Goal: Task Accomplishment & Management: Use online tool/utility

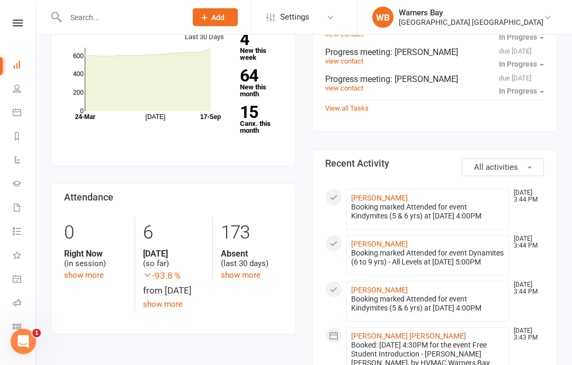
scroll to position [395, 0]
click at [19, 324] on icon at bounding box center [17, 327] width 8 height 8
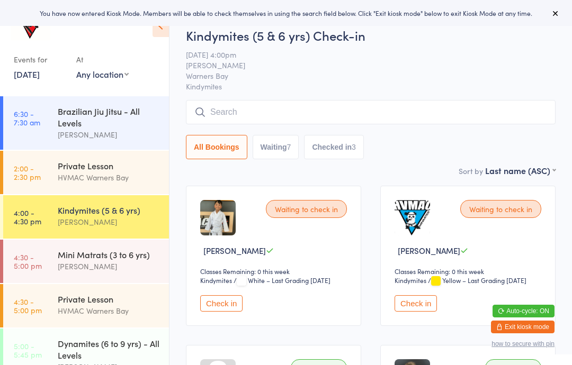
click at [162, 29] on icon at bounding box center [161, 26] width 16 height 22
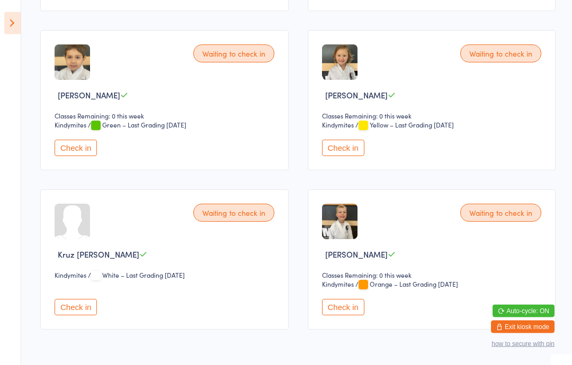
scroll to position [648, 0]
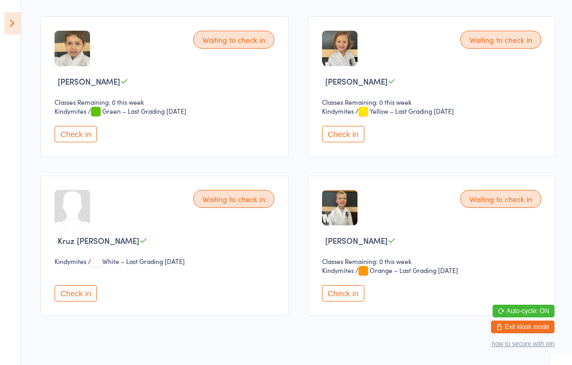
click at [85, 302] on button "Check in" at bounding box center [76, 293] width 42 height 16
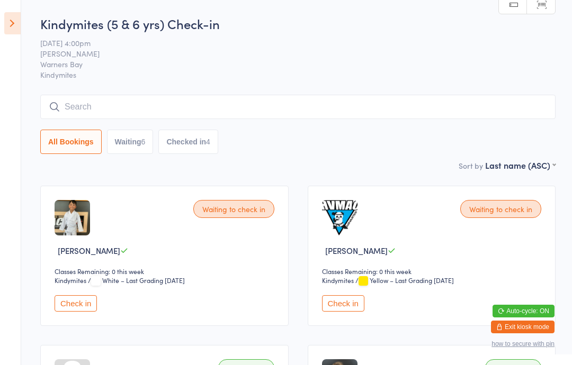
scroll to position [18, 0]
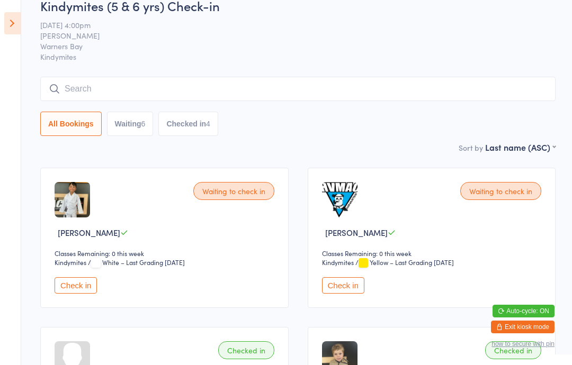
click at [72, 207] on img at bounding box center [72, 199] width 35 height 35
click at [80, 236] on span "Zaine Carter" at bounding box center [89, 232] width 62 height 11
click at [76, 293] on button "Check in" at bounding box center [76, 286] width 42 height 16
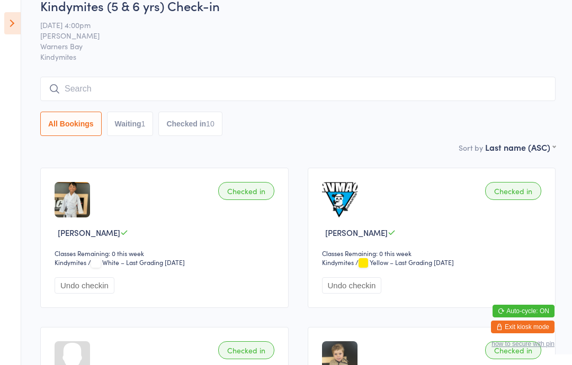
scroll to position [0, 0]
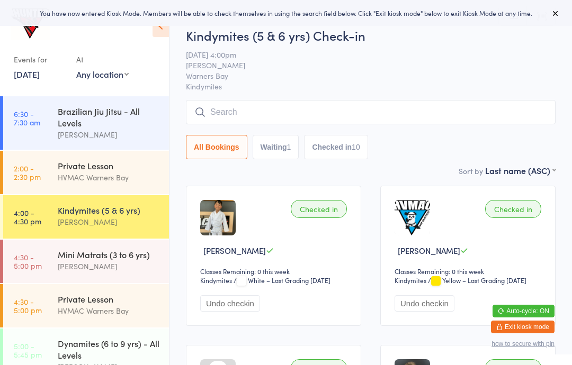
click at [76, 260] on div "Mini Matrats (3 to 6 yrs)" at bounding box center [109, 255] width 102 height 12
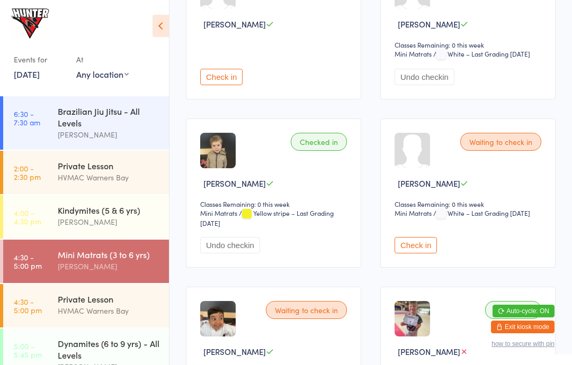
scroll to position [224, 0]
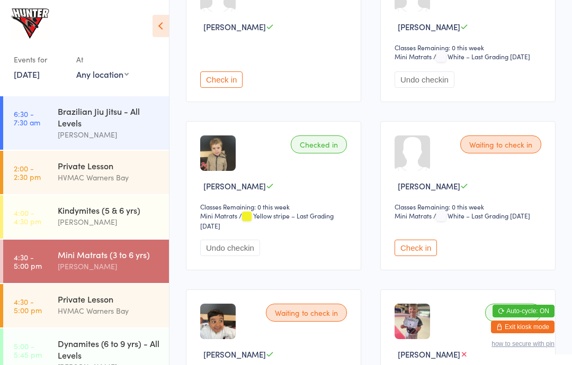
click at [405, 249] on button "Check in" at bounding box center [416, 248] width 42 height 16
click at [20, 296] on link "4:30 - 5:00 pm Private Lesson HVMAC Warners Bay" at bounding box center [86, 305] width 166 height 43
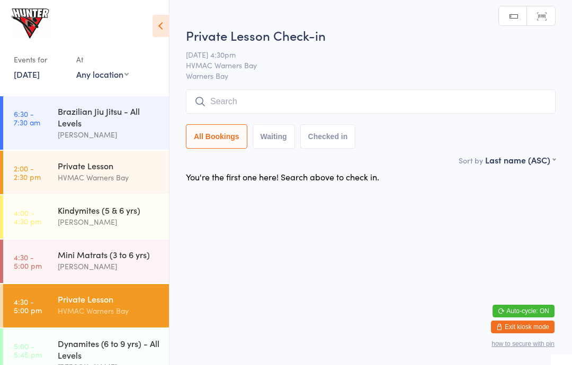
click at [66, 315] on div "HVMAC Warners Bay" at bounding box center [109, 311] width 102 height 12
click at [78, 309] on div "HVMAC Warners Bay" at bounding box center [109, 311] width 102 height 12
click at [81, 310] on div "HVMAC Warners Bay" at bounding box center [109, 311] width 102 height 12
click at [74, 312] on div "HVMAC Warners Bay" at bounding box center [109, 311] width 102 height 12
click at [50, 279] on link "4:30 - 5:00 pm Mini Matrats (3 to 6 yrs) Kelie Fisher" at bounding box center [86, 261] width 166 height 43
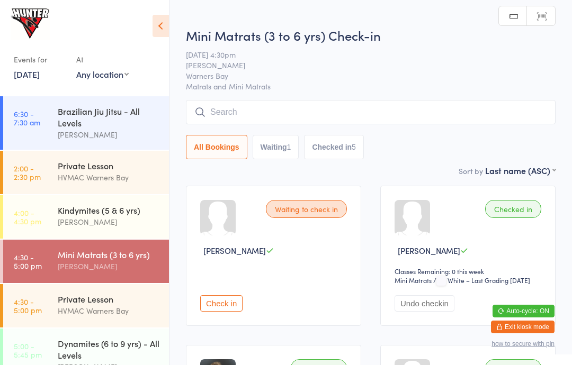
click at [35, 238] on link "4:00 - 4:30 pm Kindymites (5 & 6 yrs) Kelie Fisher" at bounding box center [86, 216] width 166 height 43
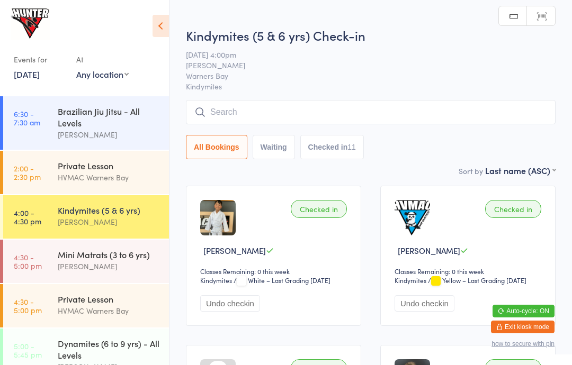
click at [33, 270] on time "4:30 - 5:00 pm" at bounding box center [28, 261] width 28 height 17
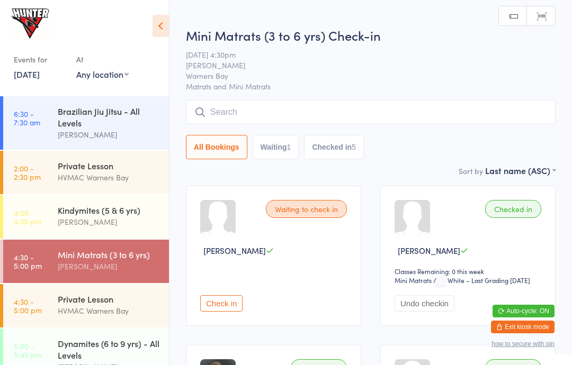
click at [46, 311] on link "4:30 - 5:00 pm Private Lesson HVMAC Warners Bay" at bounding box center [86, 305] width 166 height 43
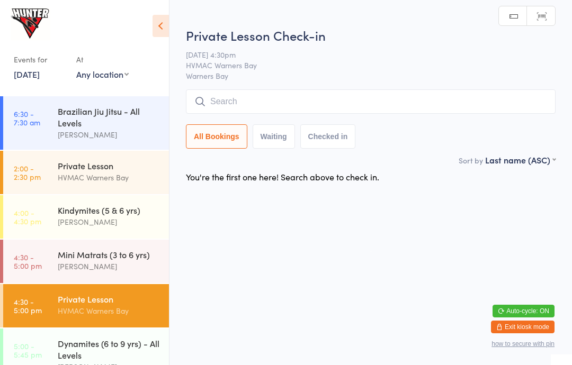
click at [207, 98] on input "search" at bounding box center [371, 102] width 370 height 24
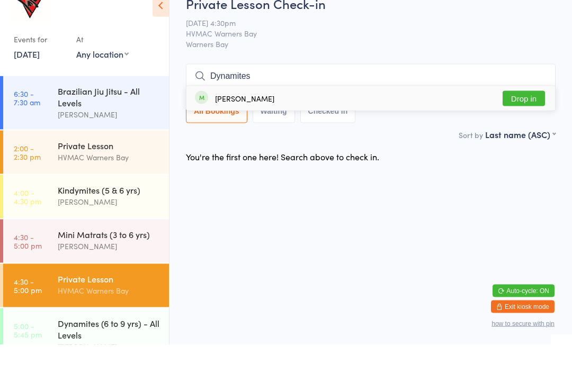
click at [369, 59] on span "Warners Bay" at bounding box center [371, 64] width 370 height 11
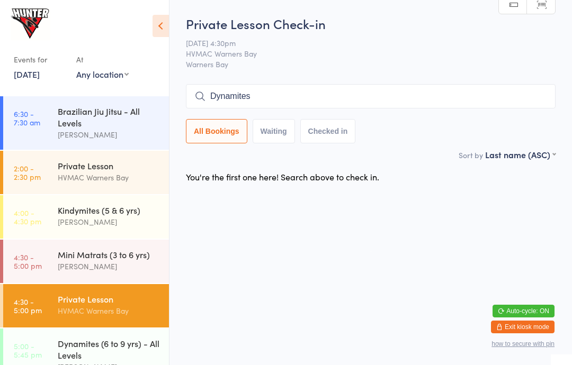
click at [305, 102] on input "Dynamites" at bounding box center [371, 96] width 370 height 24
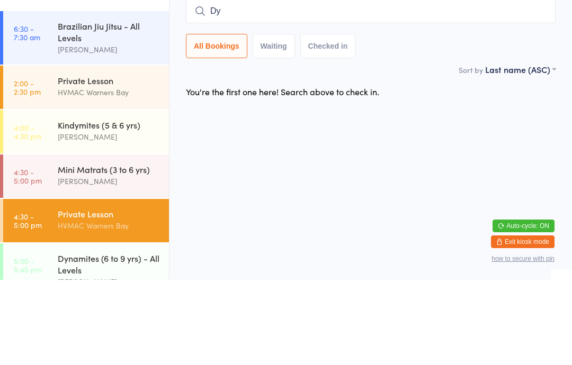
type input "D"
click at [415, 119] on div "All Bookings Waiting Checked in" at bounding box center [371, 131] width 370 height 24
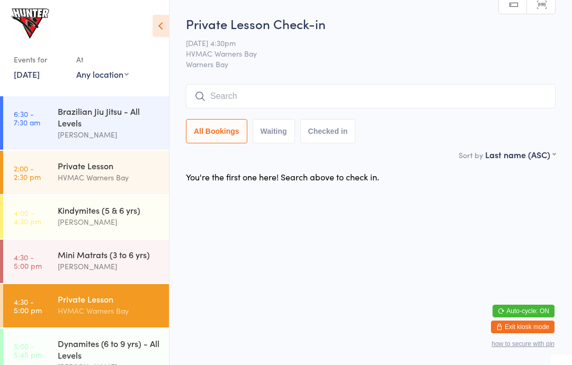
click at [26, 273] on link "4:30 - 5:00 pm Mini Matrats (3 to 6 yrs) Kelie Fisher" at bounding box center [86, 261] width 166 height 43
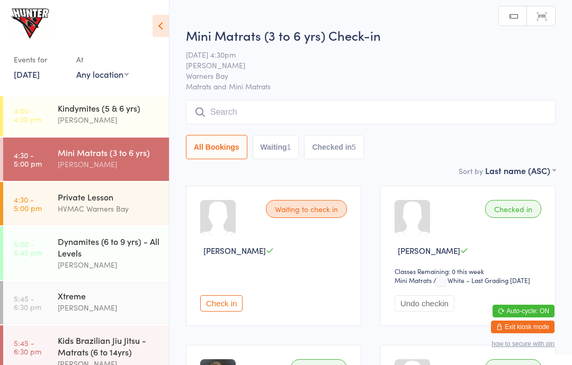
scroll to position [106, 0]
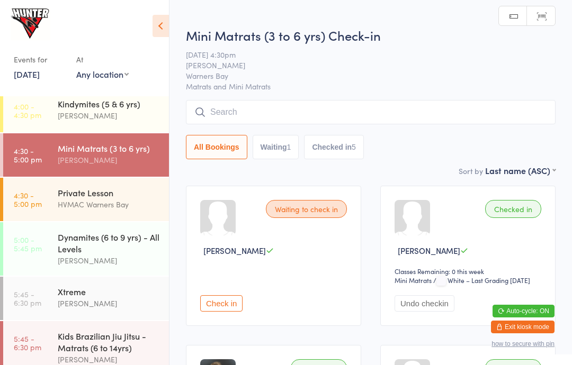
click at [26, 198] on time "4:30 - 5:00 pm" at bounding box center [28, 199] width 28 height 17
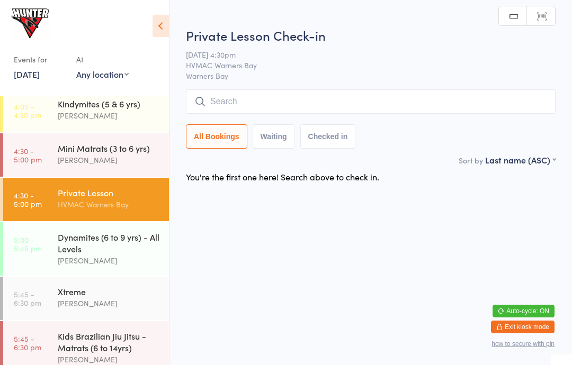
click at [42, 250] on link "5:00 - 5:45 pm Dynamites (6 to 9 yrs) - All Levels Kelie Fisher" at bounding box center [86, 248] width 166 height 53
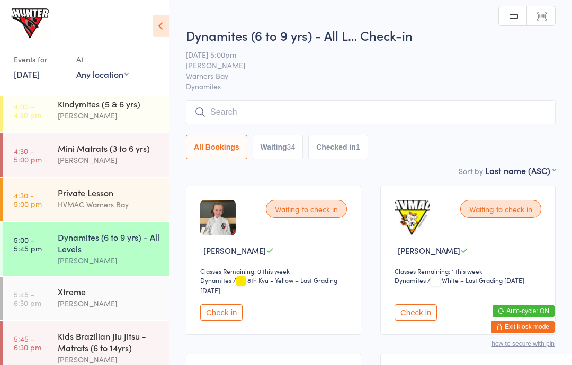
click at [28, 207] on time "4:30 - 5:00 pm" at bounding box center [28, 199] width 28 height 17
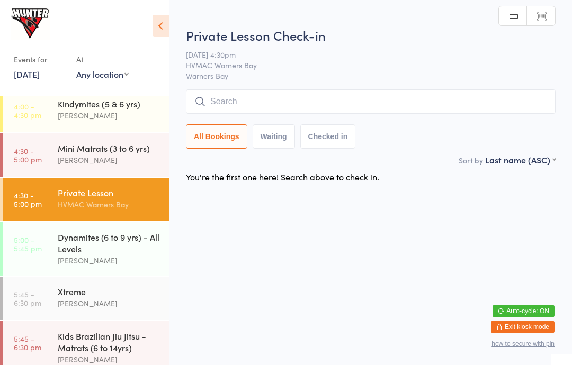
click at [26, 253] on time "5:00 - 5:45 pm" at bounding box center [28, 244] width 28 height 17
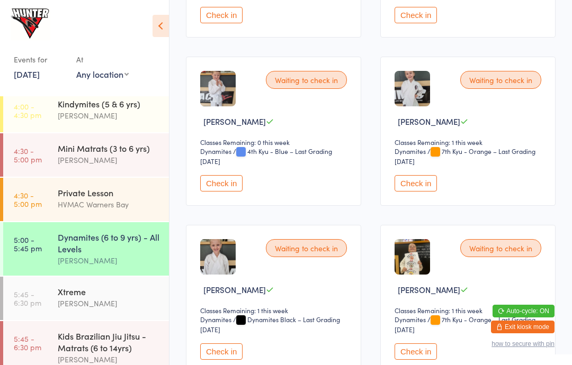
scroll to position [1638, 0]
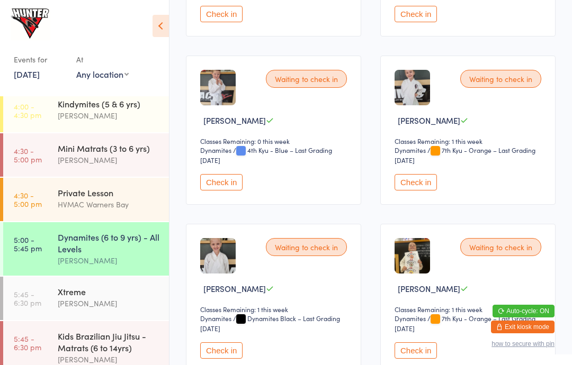
click at [414, 191] on button "Check in" at bounding box center [416, 182] width 42 height 16
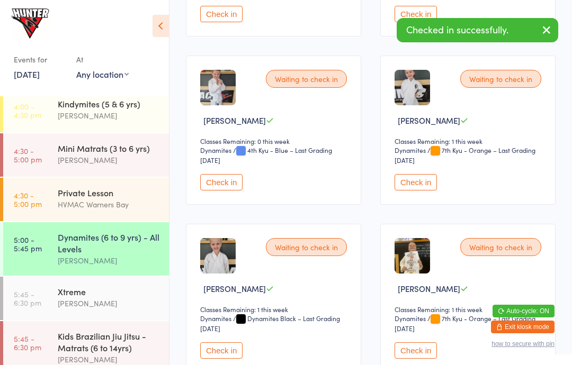
click at [216, 359] on button "Check in" at bounding box center [221, 351] width 42 height 16
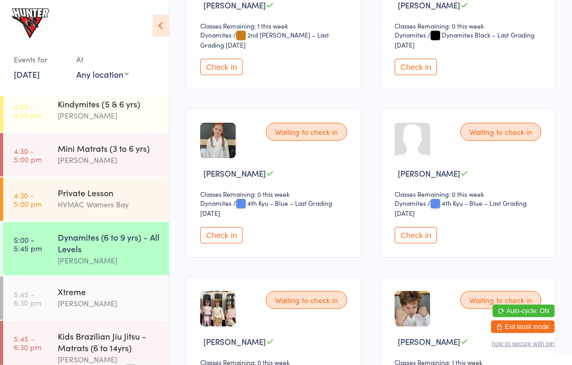
scroll to position [2605, 0]
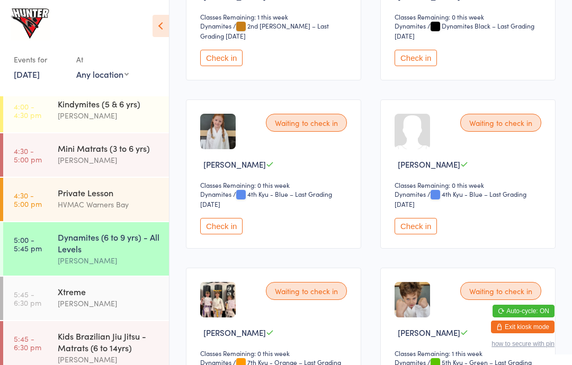
click at [11, 306] on link "5:45 - 6:30 pm Xtreme Rachel Mankelow" at bounding box center [86, 298] width 166 height 43
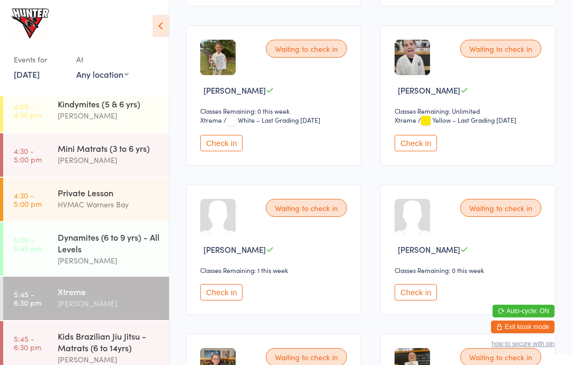
scroll to position [318, 0]
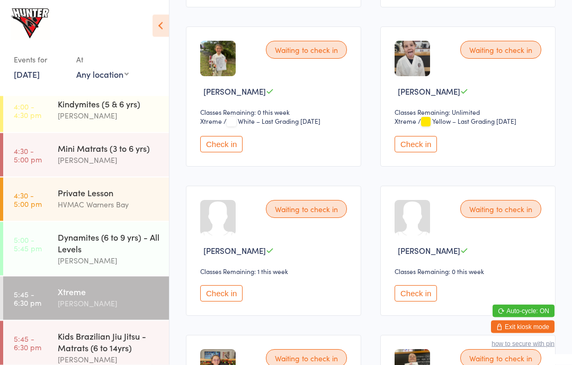
click at [23, 150] on time "4:30 - 5:00 pm" at bounding box center [28, 155] width 28 height 17
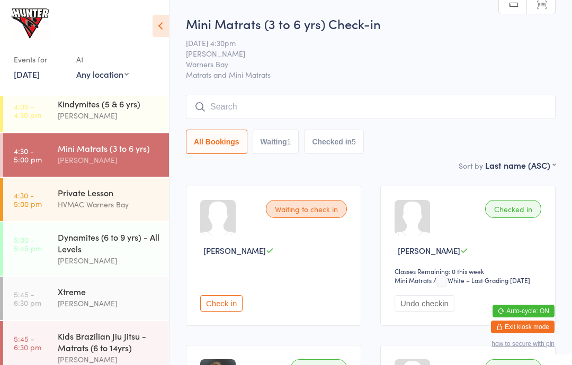
click at [553, 4] on link "Scanner input" at bounding box center [541, 5] width 28 height 20
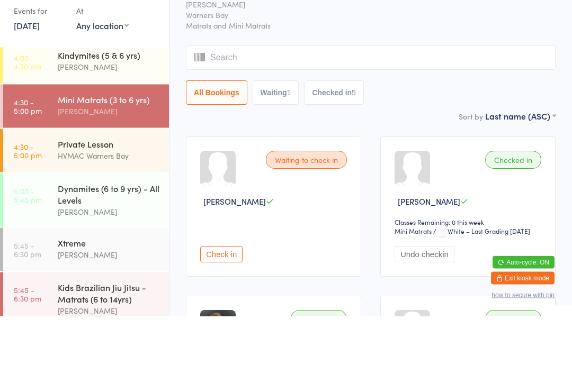
scroll to position [49, 0]
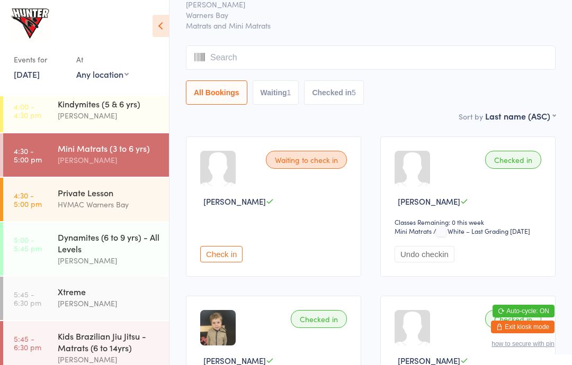
click at [159, 20] on icon at bounding box center [161, 26] width 16 height 22
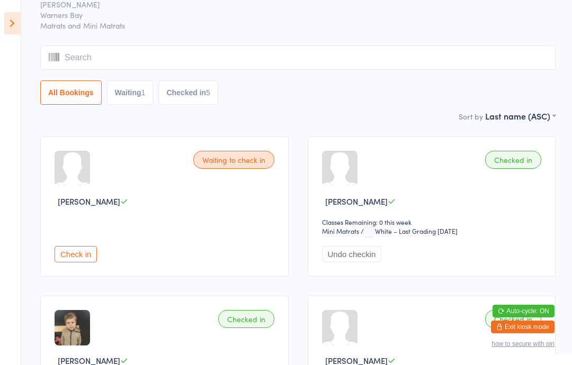
click at [5, 24] on icon at bounding box center [12, 23] width 16 height 22
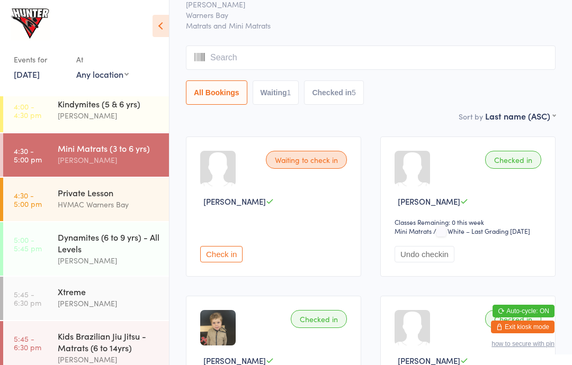
click at [78, 245] on div "Dynamites (6 to 9 yrs) - All Levels" at bounding box center [109, 242] width 102 height 23
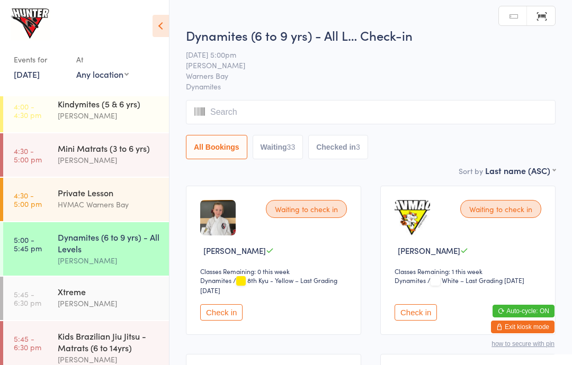
click at [164, 21] on icon at bounding box center [161, 26] width 16 height 22
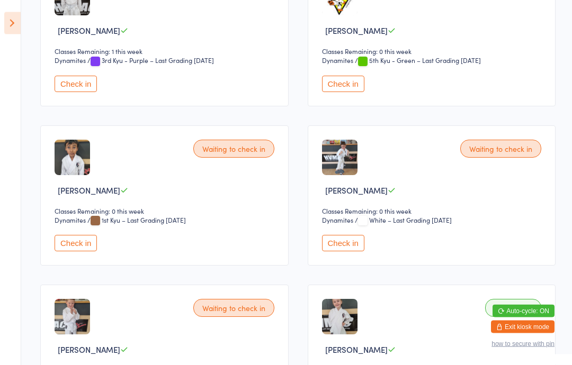
scroll to position [1337, 0]
click at [350, 252] on button "Check in" at bounding box center [343, 243] width 42 height 16
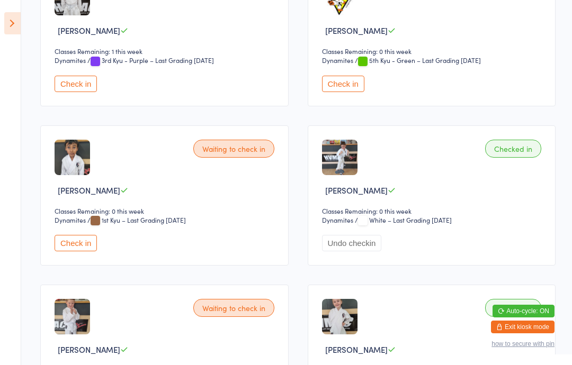
click at [353, 168] on img at bounding box center [339, 157] width 35 height 35
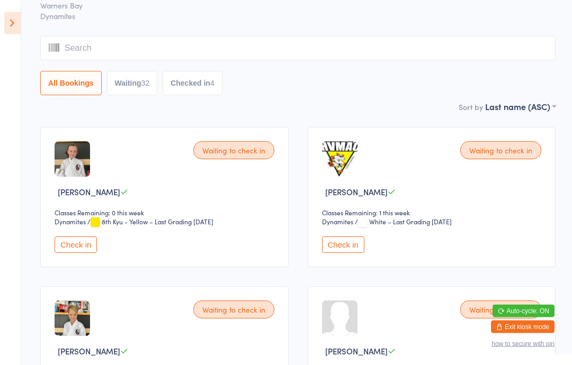
scroll to position [0, 0]
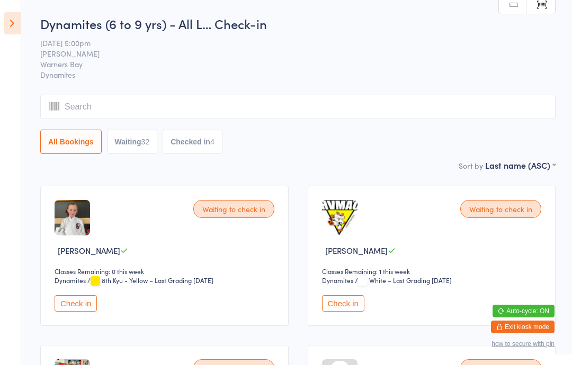
click at [7, 14] on icon at bounding box center [12, 23] width 16 height 22
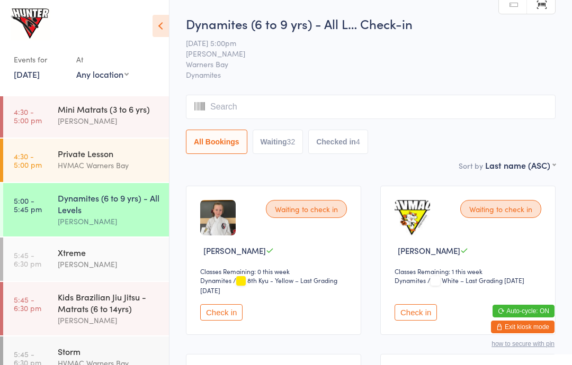
scroll to position [151, 0]
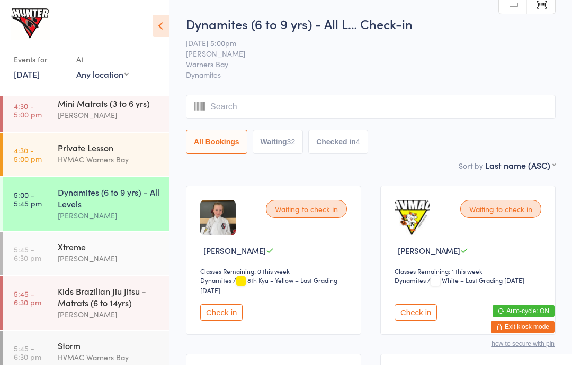
click at [99, 262] on div "[PERSON_NAME]" at bounding box center [109, 259] width 102 height 12
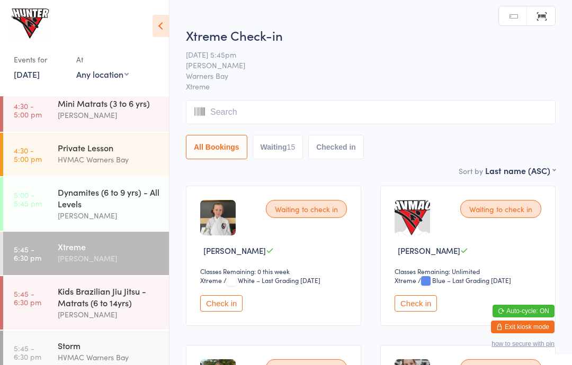
click at [214, 310] on button "Check in" at bounding box center [221, 304] width 42 height 16
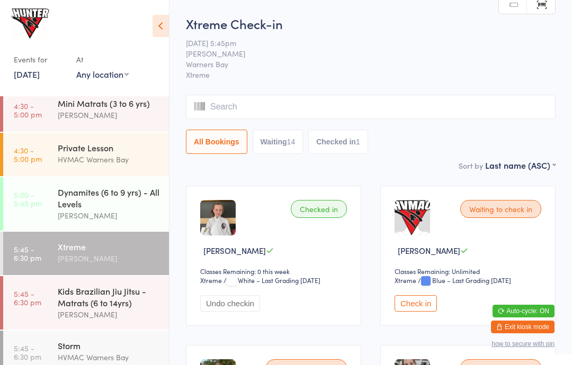
click at [116, 201] on div "Dynamites (6 to 9 yrs) - All Levels" at bounding box center [109, 197] width 102 height 23
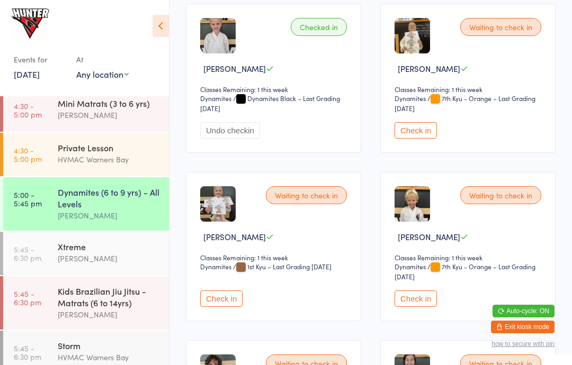
scroll to position [1859, 0]
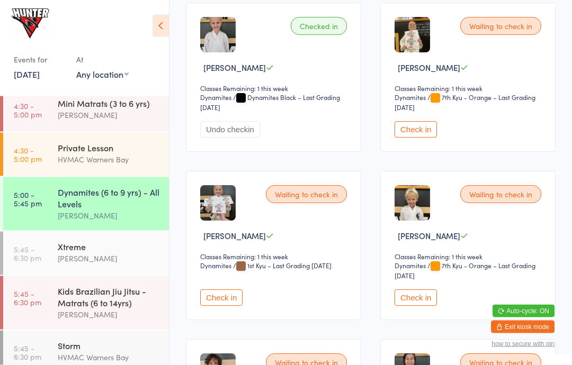
click at [234, 307] on button "Check in" at bounding box center [221, 298] width 42 height 16
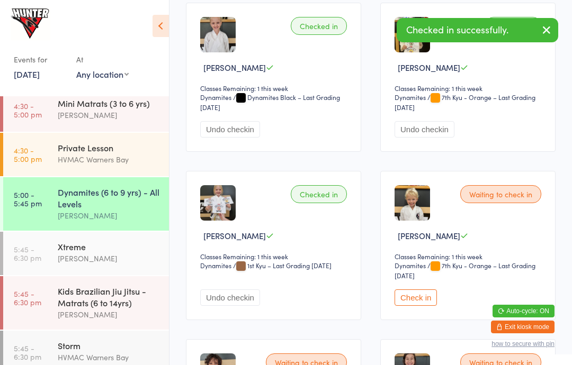
click at [125, 260] on div "[PERSON_NAME]" at bounding box center [109, 259] width 102 height 12
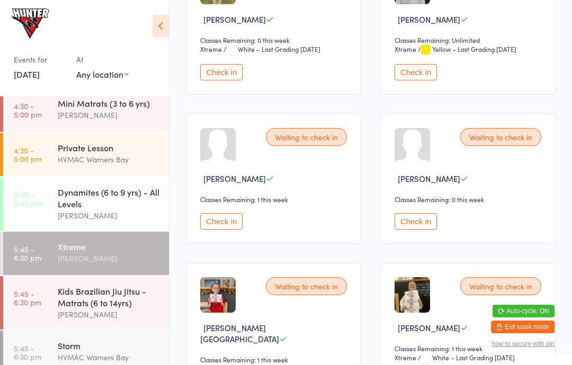
scroll to position [408, 0]
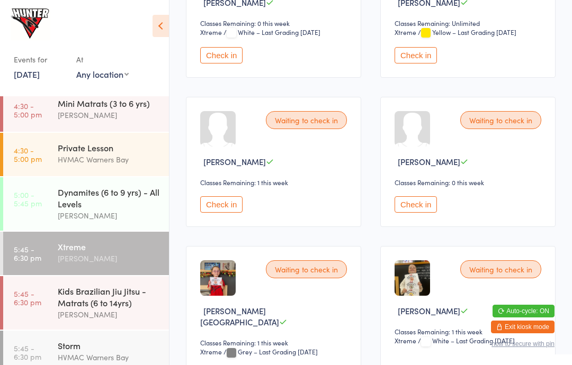
click at [156, 16] on icon at bounding box center [161, 26] width 16 height 22
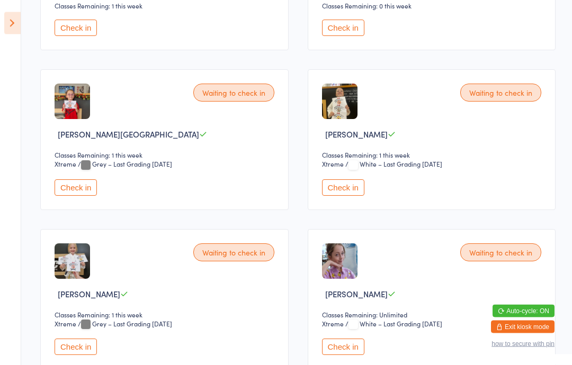
scroll to position [585, 0]
click at [347, 196] on button "Check in" at bounding box center [343, 188] width 42 height 16
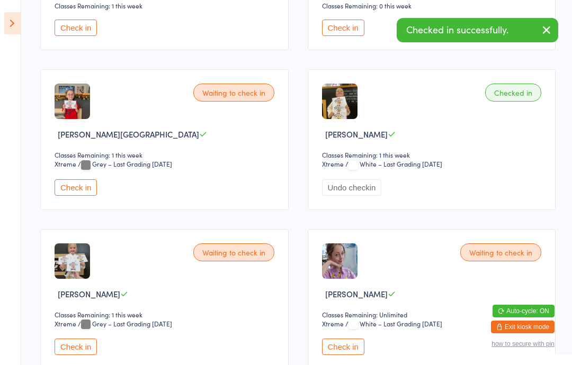
click at [82, 355] on button "Check in" at bounding box center [76, 347] width 42 height 16
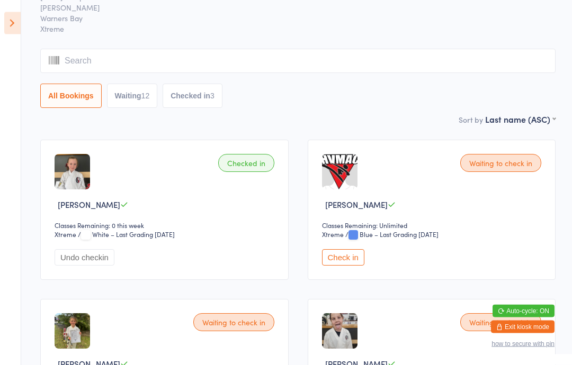
scroll to position [0, 0]
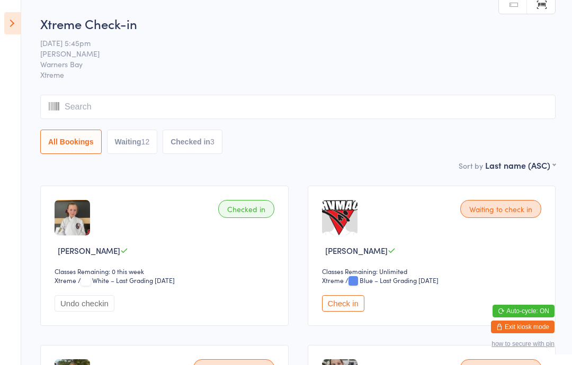
click at [5, 15] on icon at bounding box center [12, 23] width 16 height 22
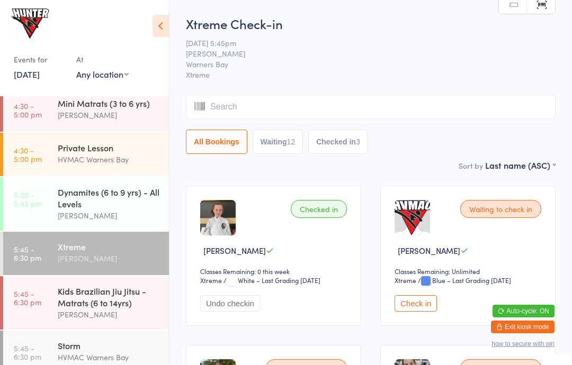
click at [60, 203] on div "Dynamites (6 to 9 yrs) - All Levels" at bounding box center [109, 197] width 102 height 23
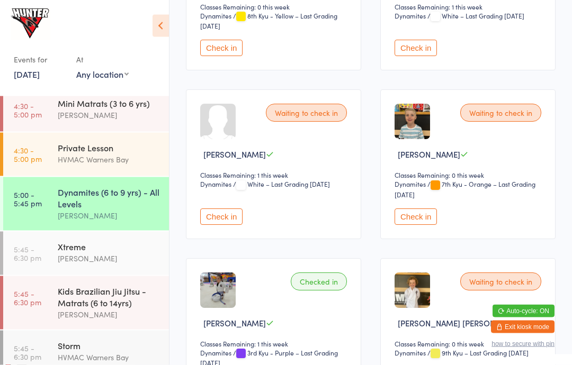
scroll to position [433, 0]
click at [413, 296] on img at bounding box center [412, 290] width 35 height 35
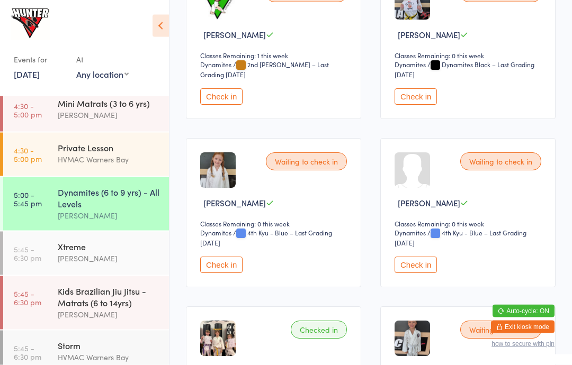
scroll to position [2573, 0]
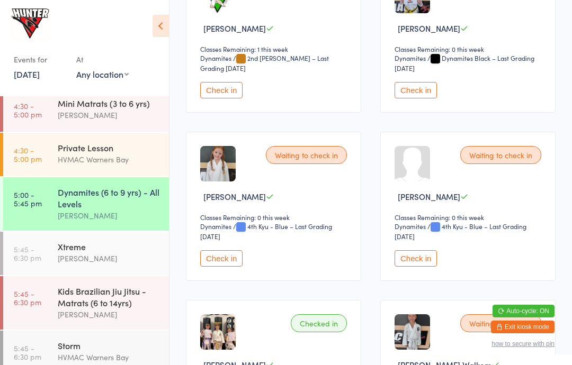
click at [424, 267] on button "Check in" at bounding box center [416, 259] width 42 height 16
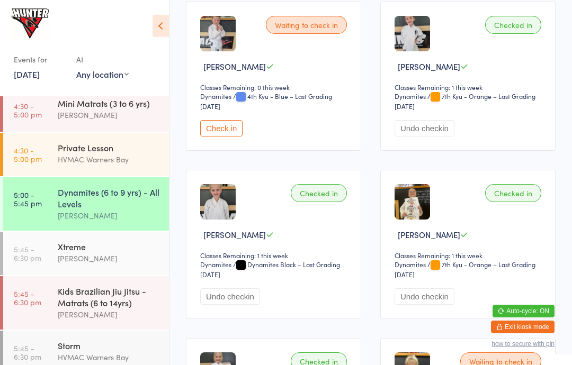
scroll to position [1676, 0]
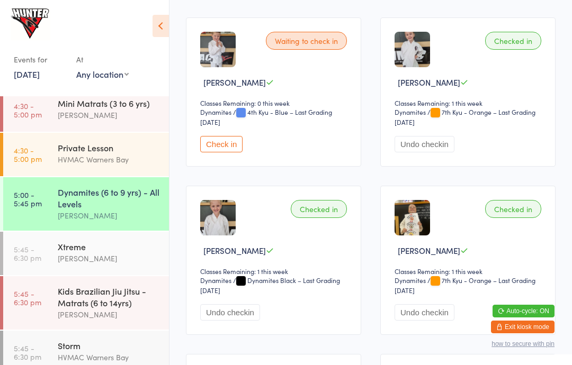
click at [214, 153] on button "Check in" at bounding box center [221, 144] width 42 height 16
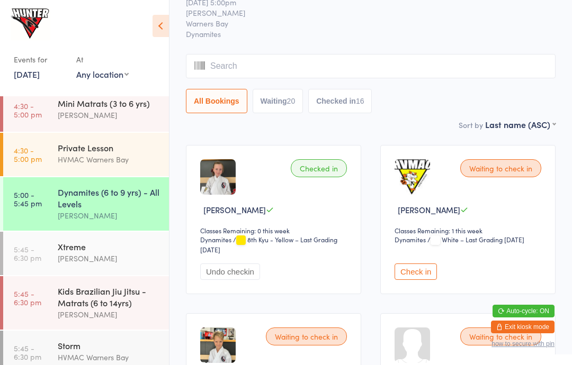
scroll to position [0, 0]
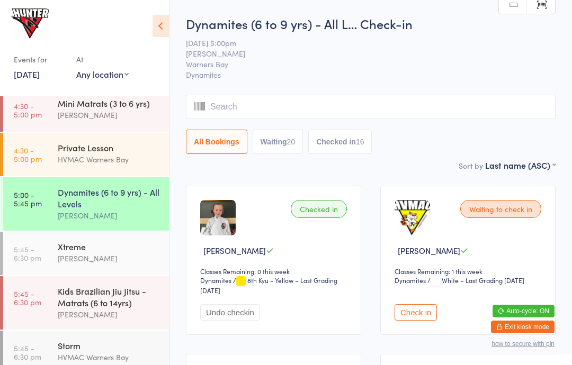
click at [296, 151] on button "Waiting 20" at bounding box center [278, 142] width 51 height 24
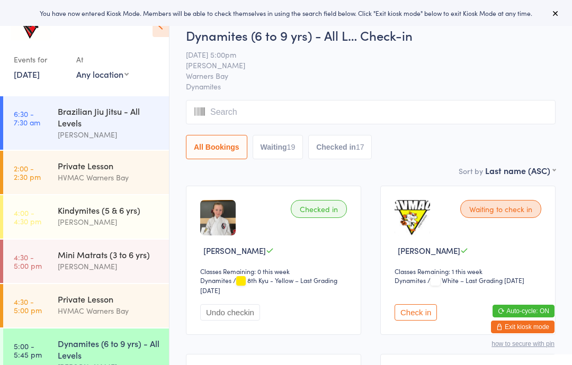
click at [289, 144] on button "Waiting 19" at bounding box center [278, 147] width 51 height 24
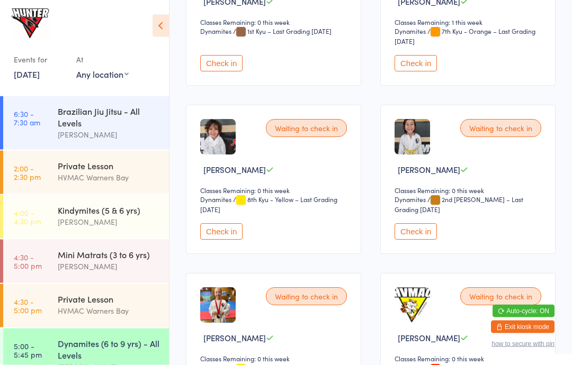
scroll to position [917, 0]
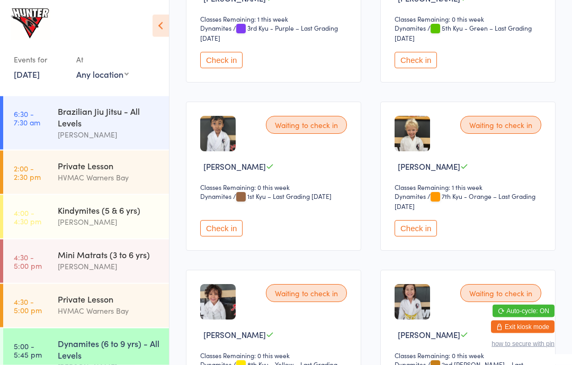
click at [227, 252] on div "Waiting to check in Dharma Kokula Classes Remaining: 0 this week Dynamites Dyna…" at bounding box center [273, 176] width 175 height 149
click at [231, 237] on button "Check in" at bounding box center [221, 229] width 42 height 16
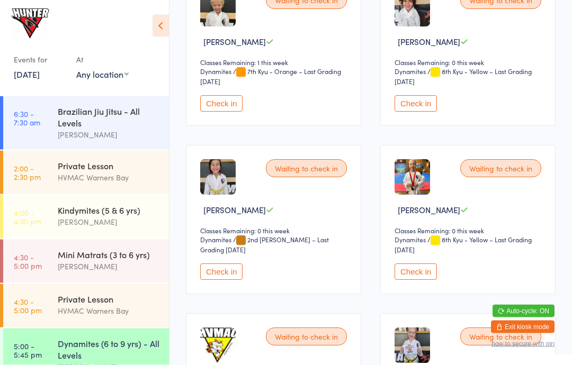
scroll to position [1052, 0]
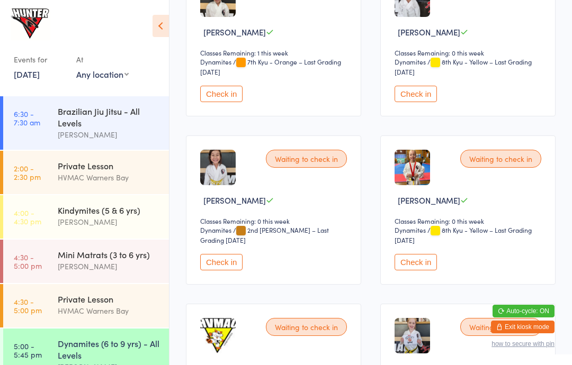
click at [419, 271] on button "Check in" at bounding box center [416, 262] width 42 height 16
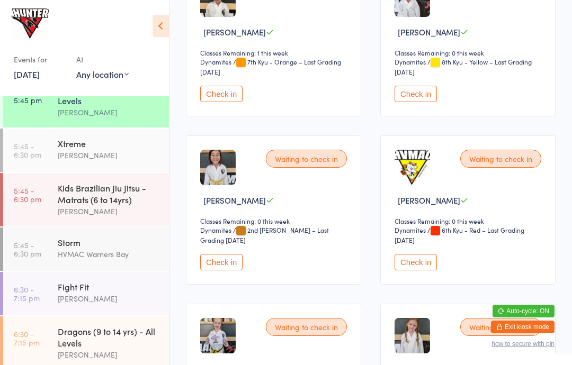
scroll to position [256, 0]
click at [111, 147] on div "Xtreme" at bounding box center [109, 142] width 102 height 12
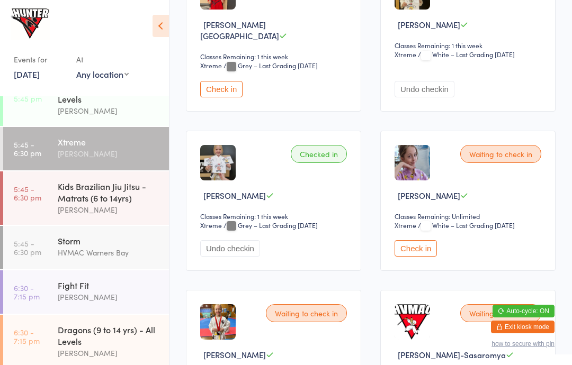
scroll to position [694, 0]
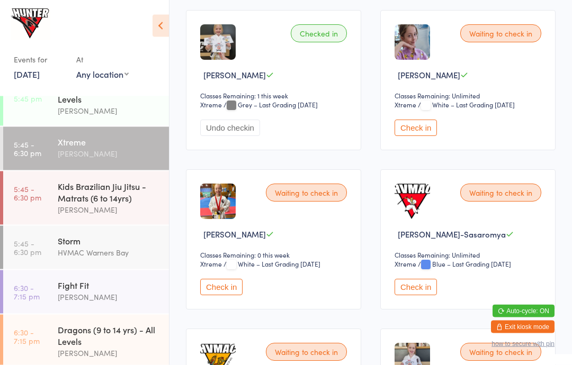
click at [226, 296] on button "Check in" at bounding box center [221, 288] width 42 height 16
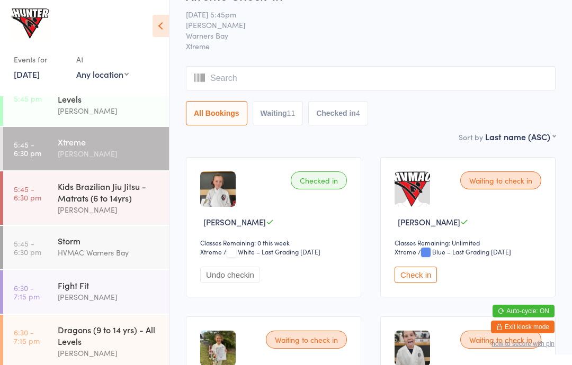
scroll to position [0, 0]
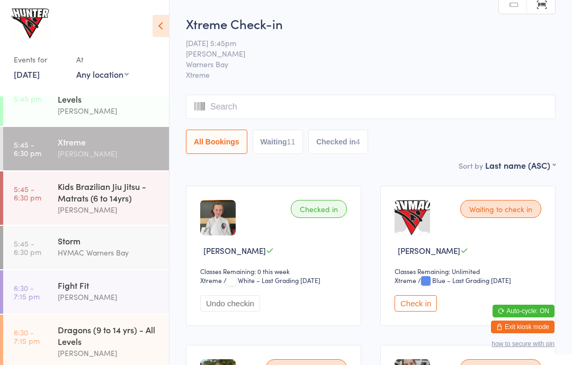
click at [95, 105] on div "Dynamites (6 to 9 yrs) - All Levels" at bounding box center [109, 93] width 102 height 23
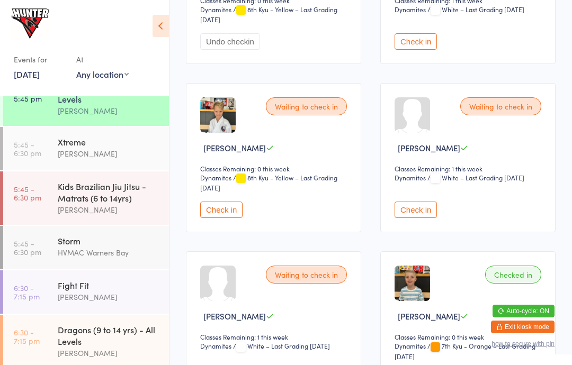
scroll to position [275, 0]
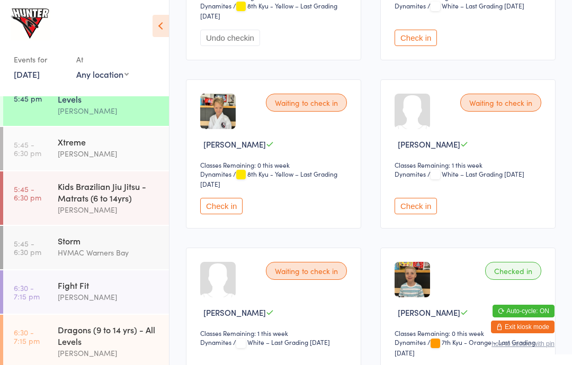
click at [509, 95] on div "Waiting to check in Aria Clifford Classes Remaining: 1 this week Dynamites Dyna…" at bounding box center [467, 153] width 175 height 149
click at [510, 105] on div "Waiting to check in" at bounding box center [500, 103] width 81 height 18
click at [414, 211] on button "Check in" at bounding box center [416, 206] width 42 height 16
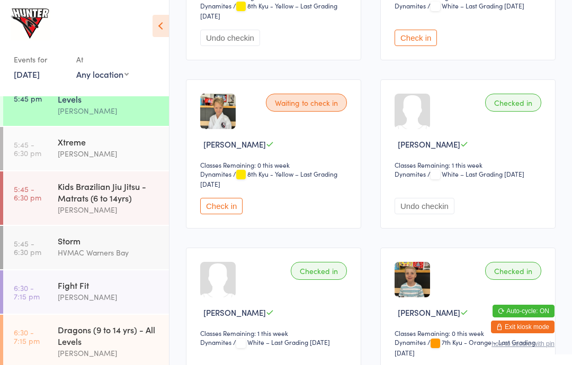
click at [122, 148] on div "Xtreme" at bounding box center [109, 142] width 102 height 12
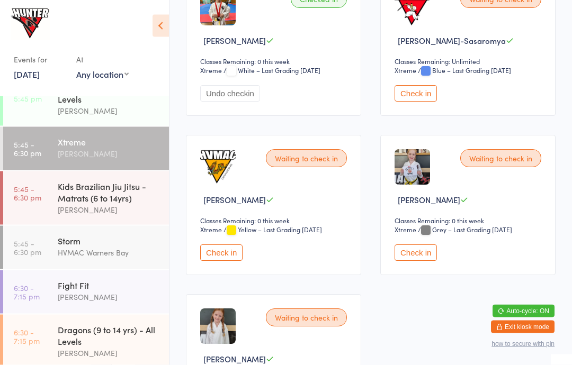
click at [437, 248] on button "Check in" at bounding box center [416, 253] width 42 height 16
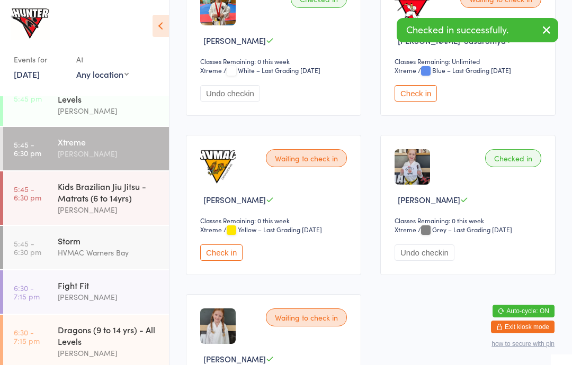
click at [110, 105] on div "Dynamites (6 to 9 yrs) - All Levels" at bounding box center [109, 93] width 102 height 23
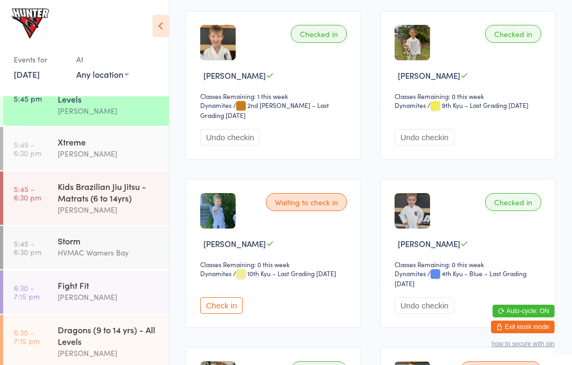
scroll to position [853, 0]
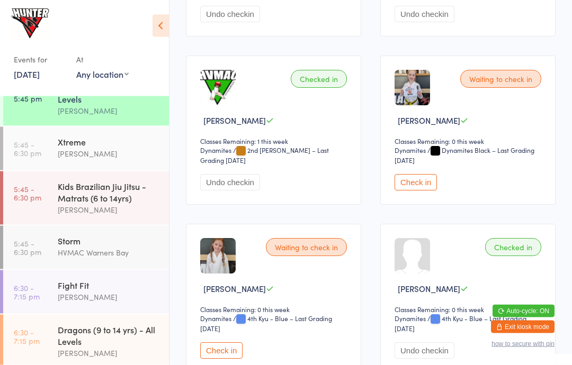
click at [434, 191] on button "Check in" at bounding box center [416, 183] width 42 height 16
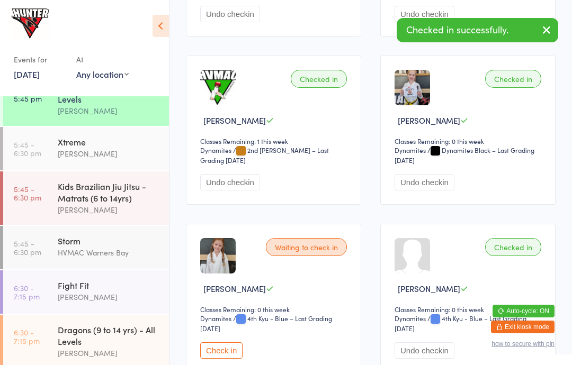
click at [231, 359] on button "Check in" at bounding box center [221, 351] width 42 height 16
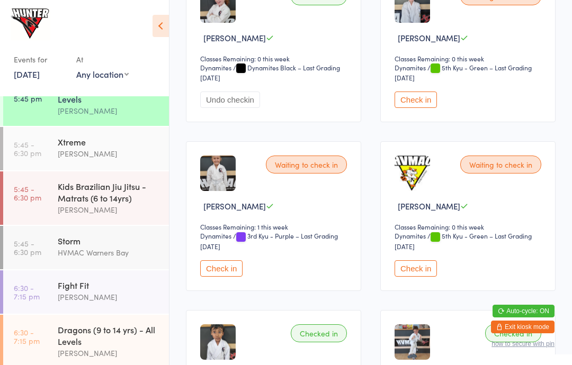
scroll to position [1204, 0]
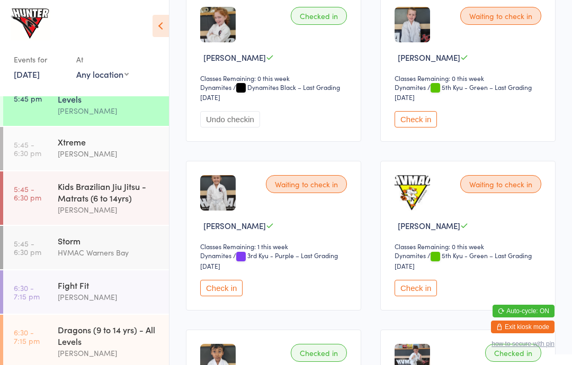
click at [233, 297] on button "Check in" at bounding box center [221, 288] width 42 height 16
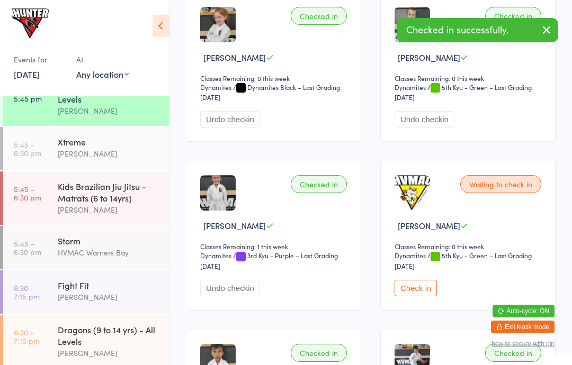
click at [409, 297] on button "Check in" at bounding box center [416, 288] width 42 height 16
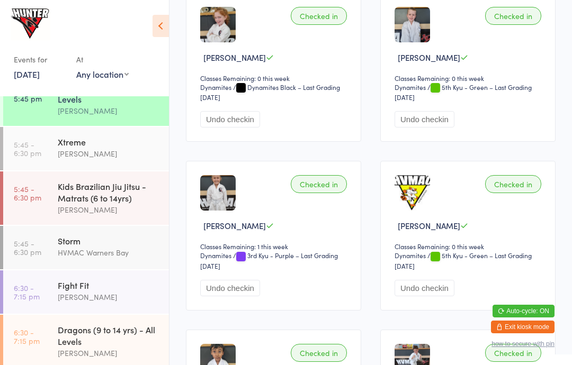
click at [112, 147] on div "Xtreme" at bounding box center [109, 142] width 102 height 12
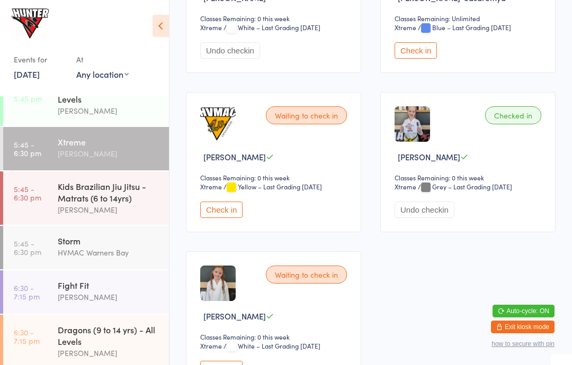
scroll to position [1073, 0]
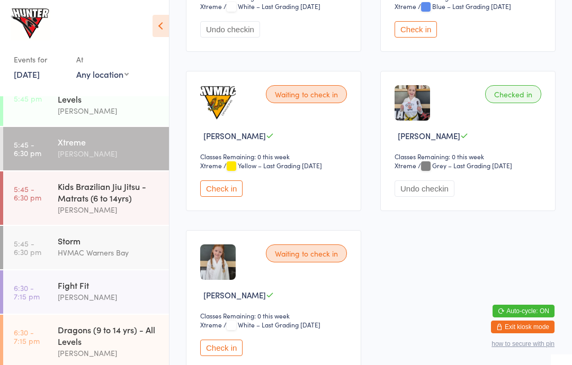
click at [226, 353] on button "Check in" at bounding box center [221, 348] width 42 height 16
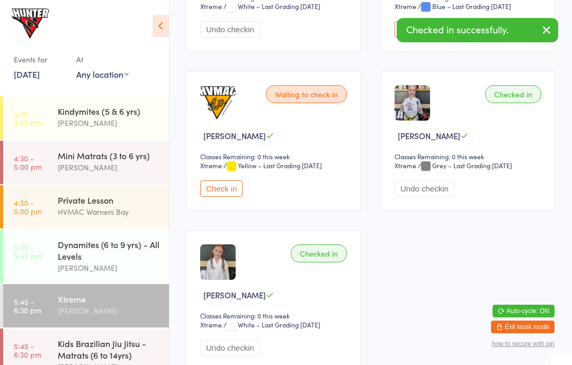
scroll to position [97, 0]
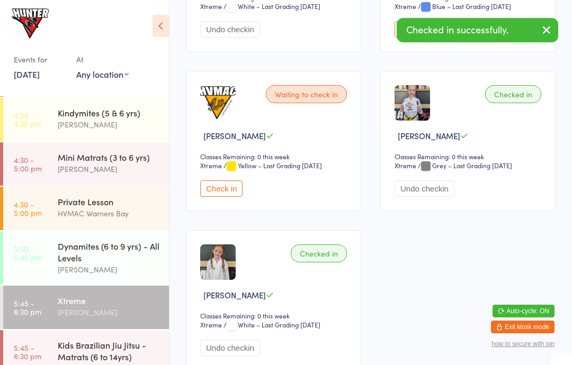
click at [107, 255] on div "Dynamites (6 to 9 yrs) - All Levels" at bounding box center [109, 251] width 102 height 23
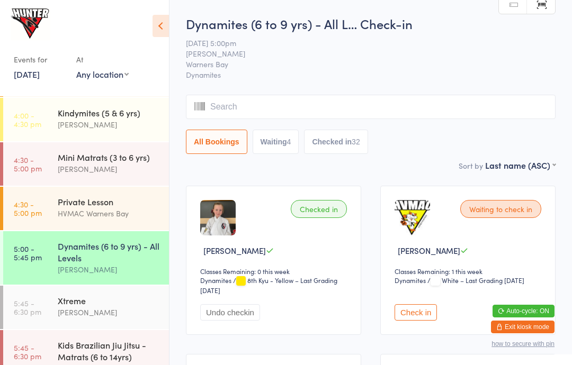
click at [124, 316] on div "[PERSON_NAME]" at bounding box center [109, 313] width 102 height 12
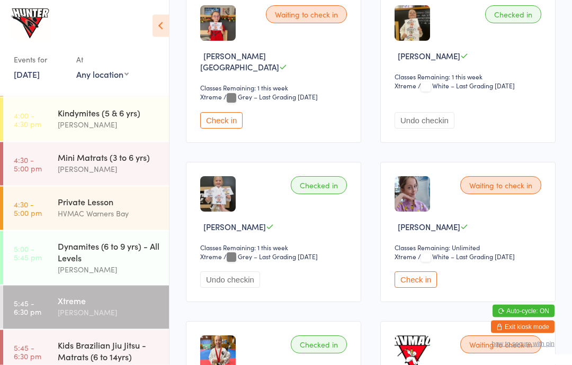
scroll to position [664, 0]
click at [417, 285] on button "Check in" at bounding box center [416, 279] width 42 height 16
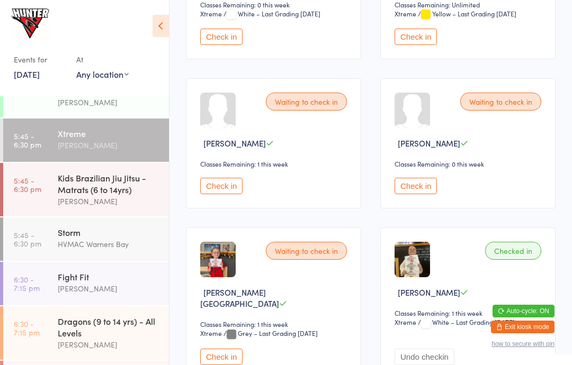
scroll to position [266, 0]
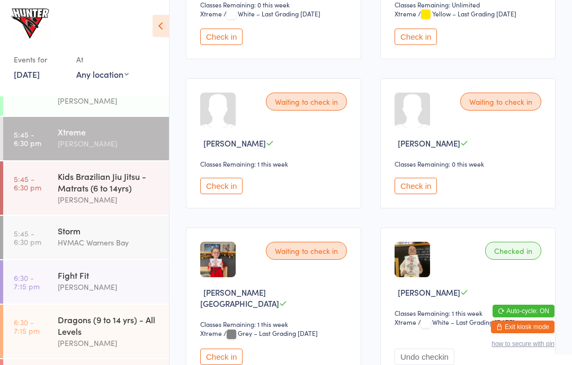
click at [52, 290] on link "6:30 - 7:15 pm Fight Fit Anna Hayes" at bounding box center [86, 282] width 166 height 43
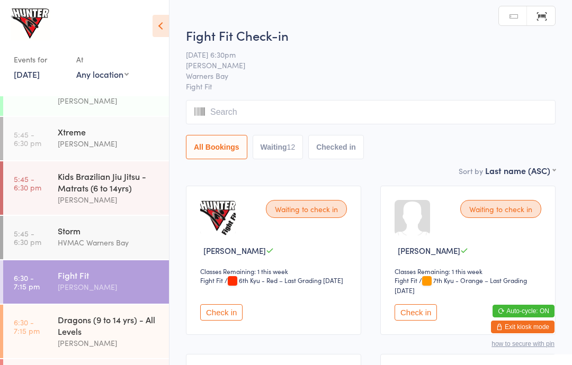
click at [164, 25] on icon at bounding box center [161, 26] width 16 height 22
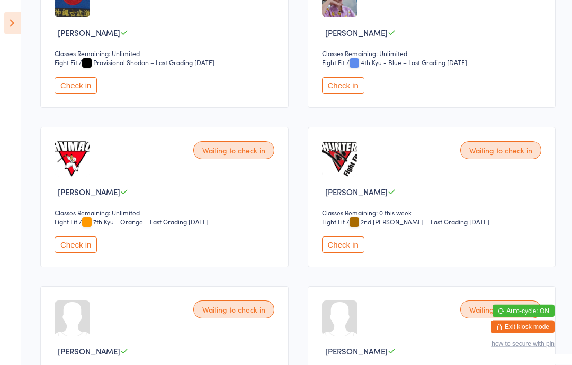
scroll to position [699, 0]
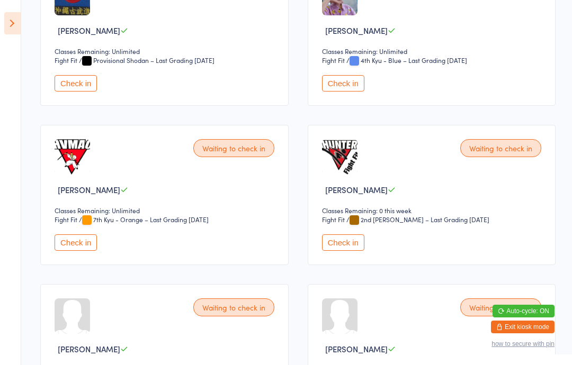
click at [350, 86] on button "Check in" at bounding box center [343, 83] width 42 height 16
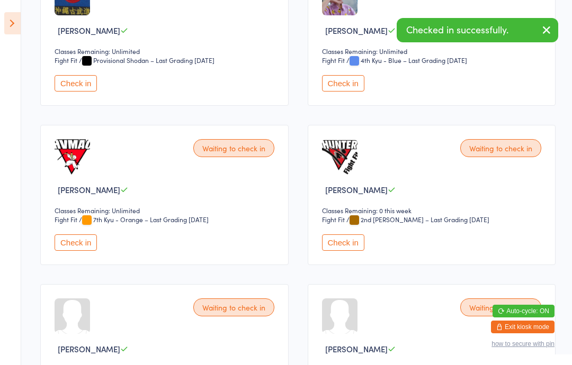
click at [67, 92] on button "Check in" at bounding box center [76, 83] width 42 height 16
click at [9, 7] on aside "Events for 17 Sep, 2025 17 Sep, 2025 September 2025 Sun Mon Tue Wed Thu Fri Sat…" at bounding box center [10, 182] width 21 height 365
click at [16, 20] on icon at bounding box center [12, 23] width 16 height 22
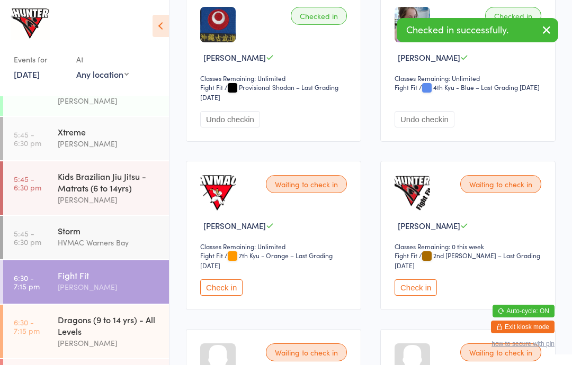
click at [37, 142] on time "5:45 - 6:30 pm" at bounding box center [28, 138] width 28 height 17
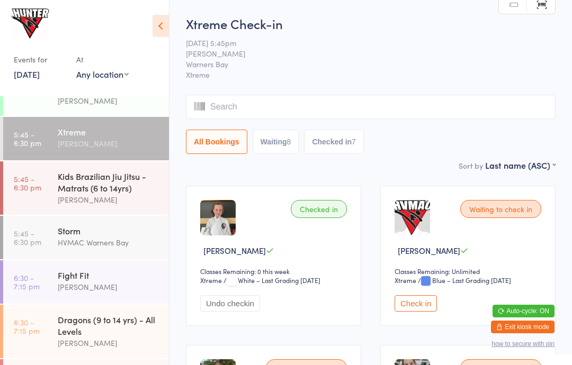
click at [104, 350] on div "[PERSON_NAME]" at bounding box center [109, 343] width 102 height 12
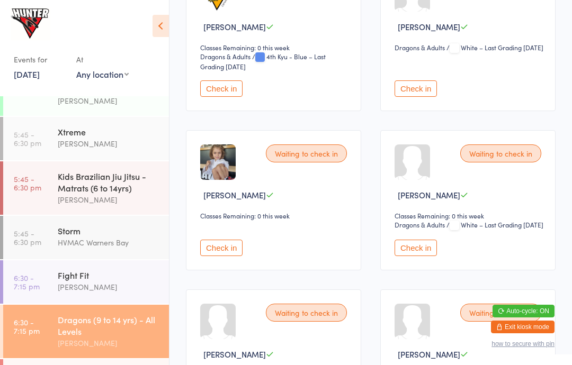
scroll to position [1567, 0]
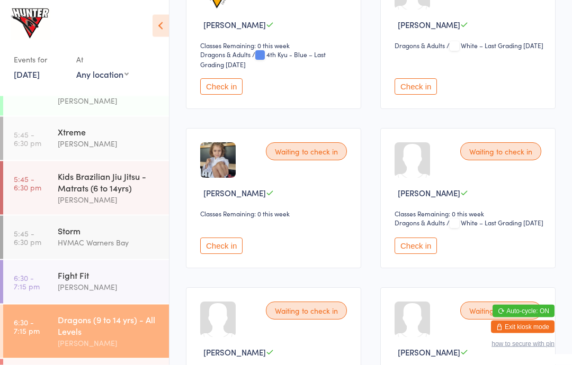
click at [427, 255] on button "Check in" at bounding box center [416, 246] width 42 height 16
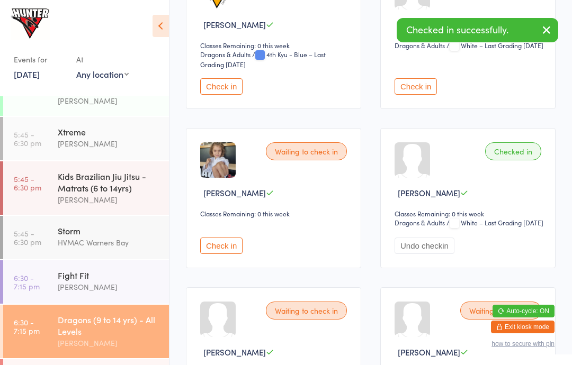
click at [233, 254] on button "Check in" at bounding box center [221, 246] width 42 height 16
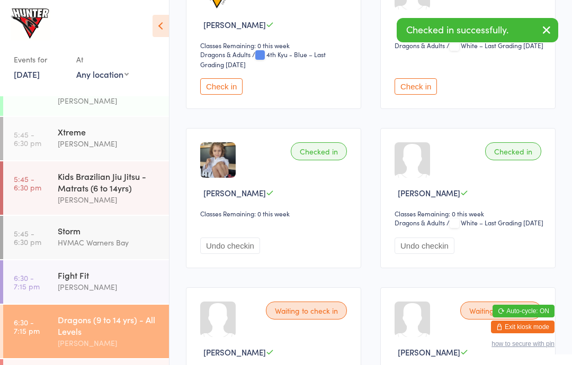
click at [88, 237] on div "Storm" at bounding box center [109, 231] width 102 height 12
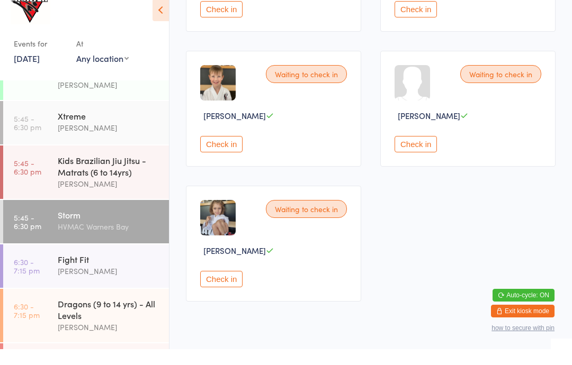
scroll to position [254, 0]
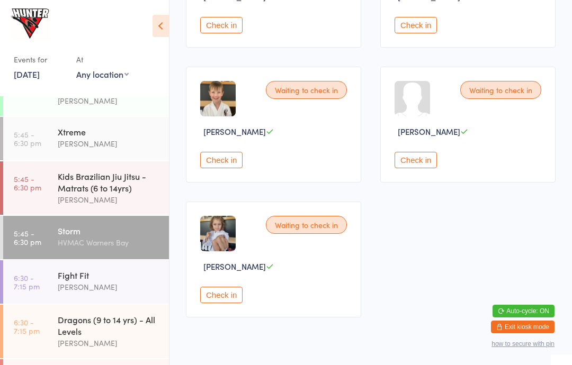
click at [220, 303] on button "Check in" at bounding box center [221, 295] width 42 height 16
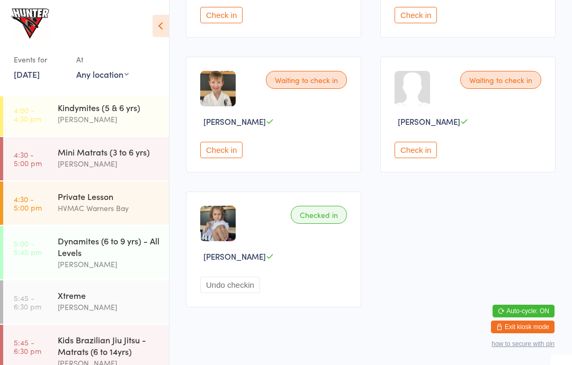
scroll to position [102, 0]
click at [162, 28] on icon at bounding box center [161, 26] width 16 height 22
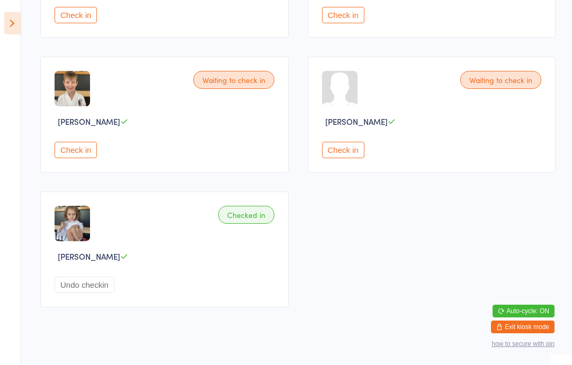
click at [1, 15] on aside "Events for 17 Sep, 2025 17 Sep, 2025 September 2025 Sun Mon Tue Wed Thu Fri Sat…" at bounding box center [10, 182] width 21 height 365
click at [19, 25] on icon at bounding box center [12, 23] width 16 height 22
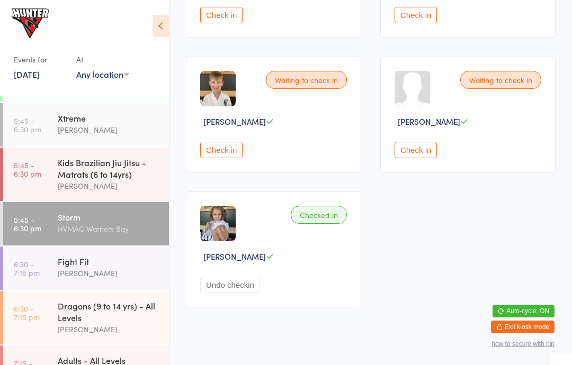
scroll to position [281, 0]
click at [104, 174] on div "Kids Brazilian Jiu Jitsu - Matrats (6 to 14yrs)" at bounding box center [109, 167] width 102 height 23
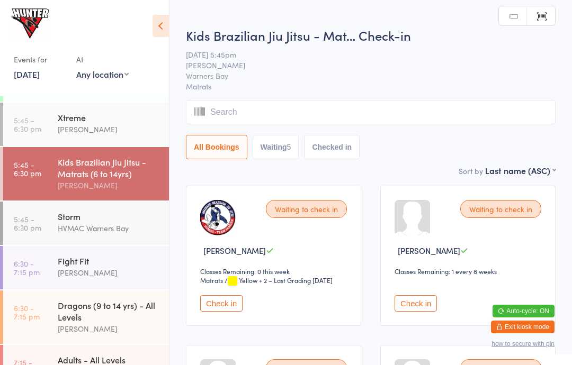
click at [164, 22] on icon at bounding box center [161, 26] width 16 height 22
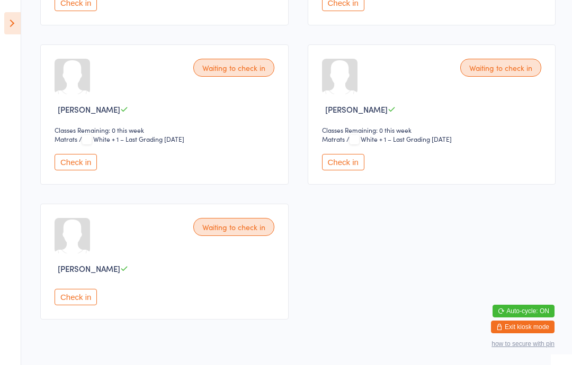
scroll to position [302, 0]
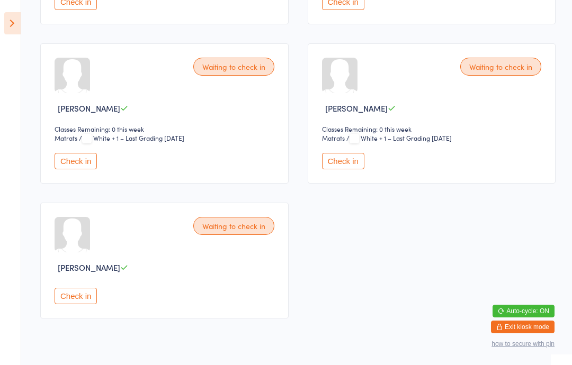
click at [71, 160] on button "Check in" at bounding box center [76, 161] width 42 height 16
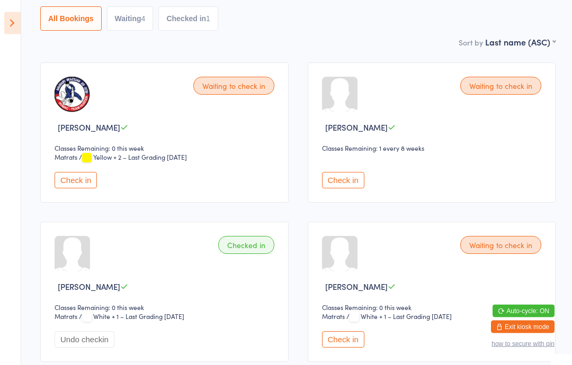
scroll to position [123, 0]
click at [71, 186] on button "Check in" at bounding box center [76, 180] width 42 height 16
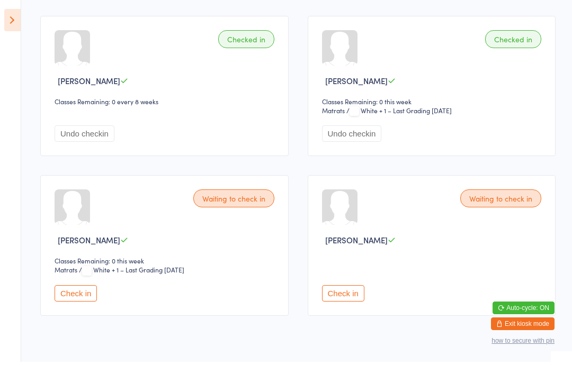
scroll to position [369, 0]
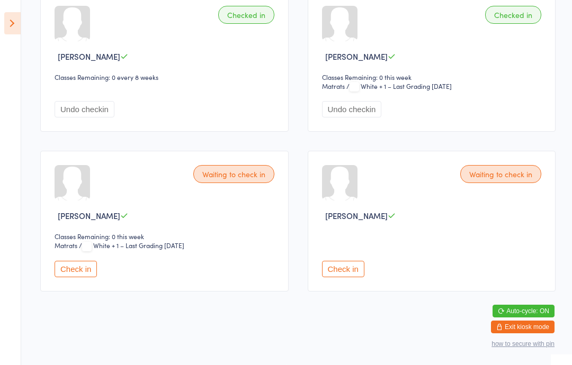
click at [329, 278] on div "Waiting to check in Lissy Wilkes Check in" at bounding box center [432, 221] width 248 height 140
click at [345, 263] on button "Check in" at bounding box center [343, 269] width 42 height 16
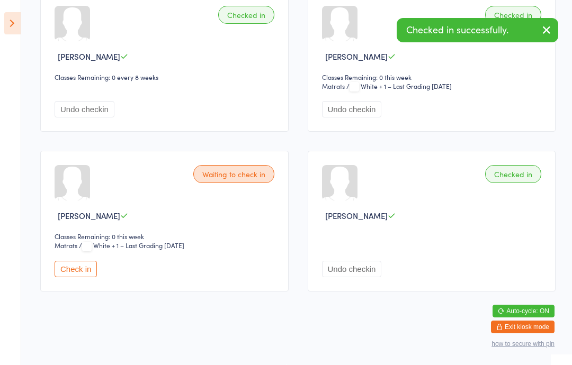
click at [70, 265] on button "Check in" at bounding box center [76, 269] width 42 height 16
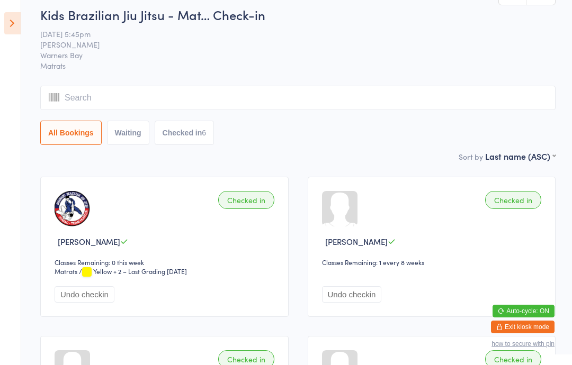
scroll to position [0, 0]
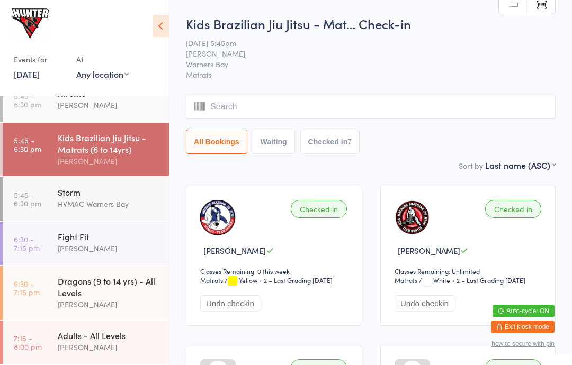
scroll to position [314, 0]
click at [94, 251] on div "[PERSON_NAME]" at bounding box center [109, 249] width 102 height 12
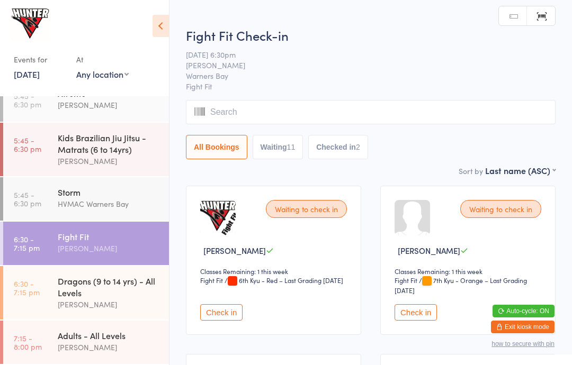
click at [162, 31] on icon at bounding box center [161, 26] width 16 height 22
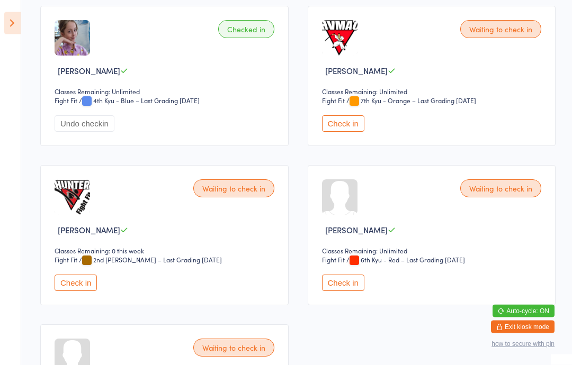
scroll to position [818, 0]
click at [329, 132] on button "Check in" at bounding box center [343, 123] width 42 height 16
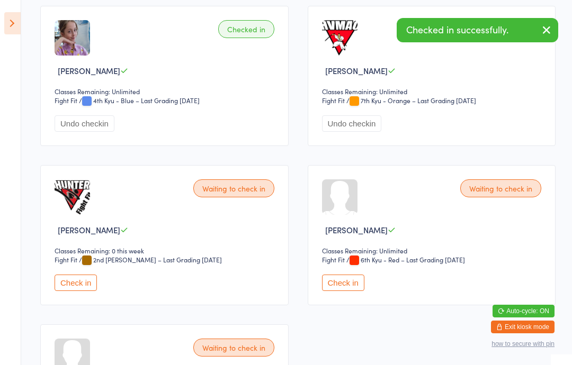
click at [4, 20] on icon at bounding box center [12, 23] width 16 height 22
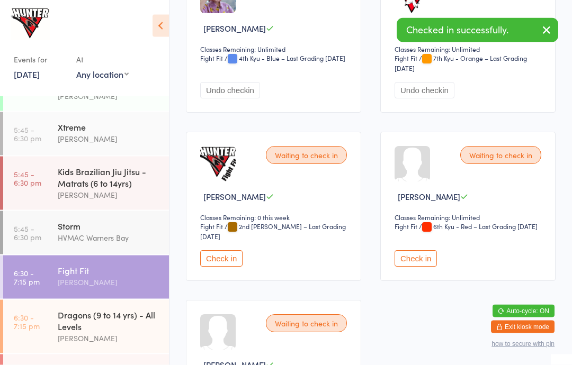
scroll to position [888, 0]
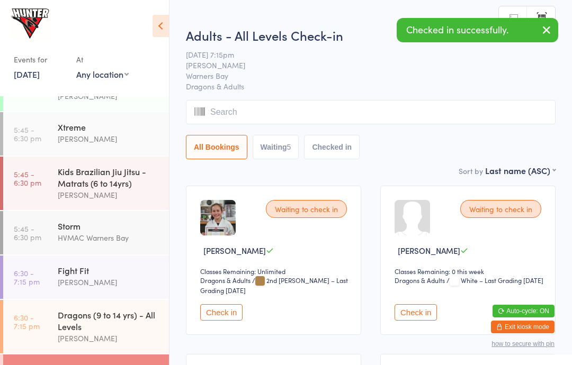
click at [168, 25] on icon at bounding box center [161, 26] width 16 height 22
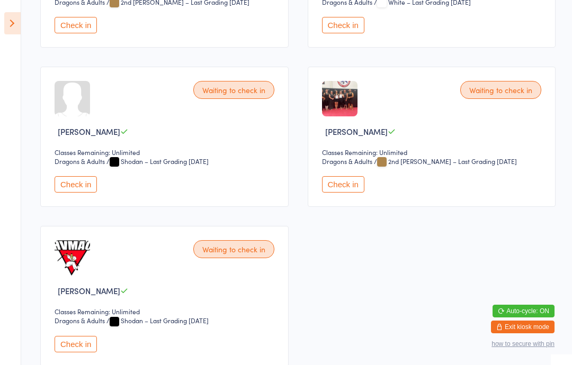
scroll to position [282, 0]
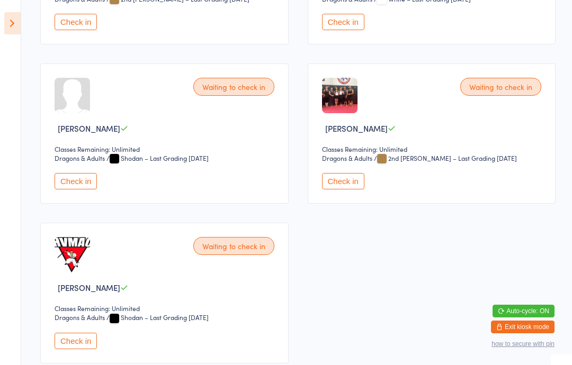
click at [68, 350] on button "Check in" at bounding box center [76, 341] width 42 height 16
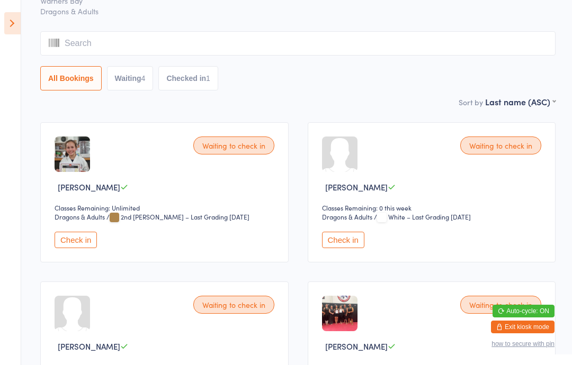
scroll to position [0, 0]
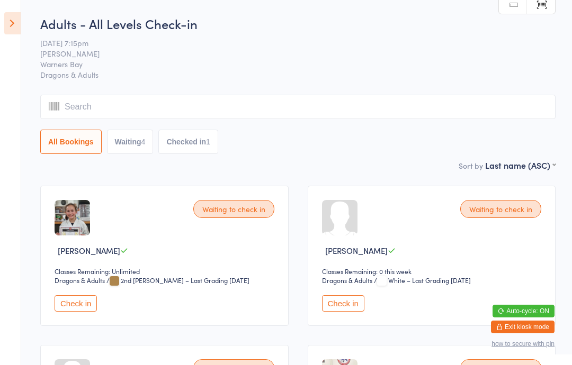
click at [14, 19] on icon at bounding box center [12, 23] width 16 height 22
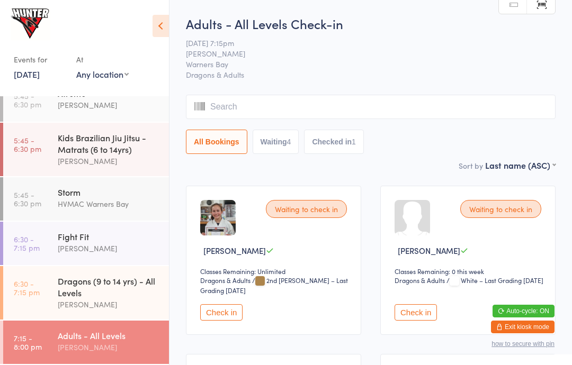
scroll to position [314, 0]
click at [137, 288] on div "Dragons (9 to 14 yrs) - All Levels" at bounding box center [109, 286] width 102 height 23
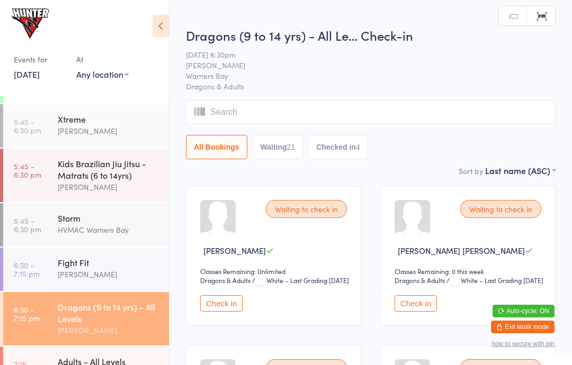
scroll to position [271, 0]
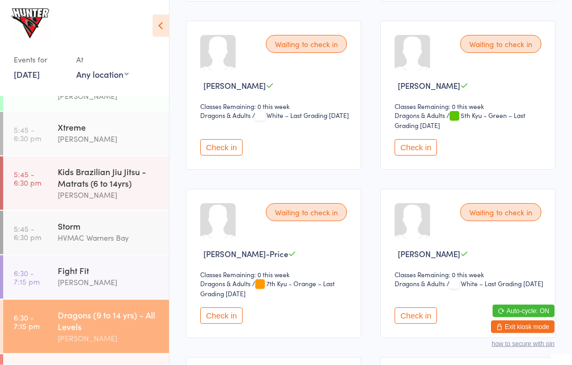
click at [243, 325] on button "Check in" at bounding box center [221, 316] width 42 height 16
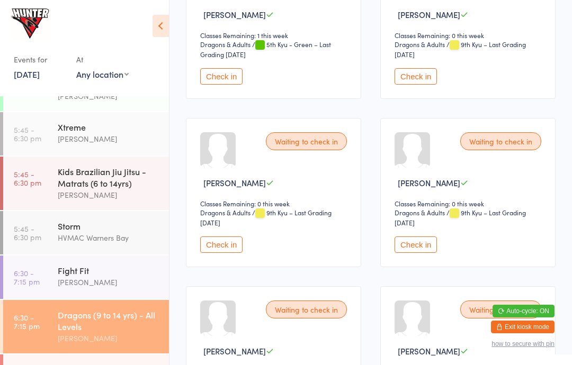
scroll to position [722, 0]
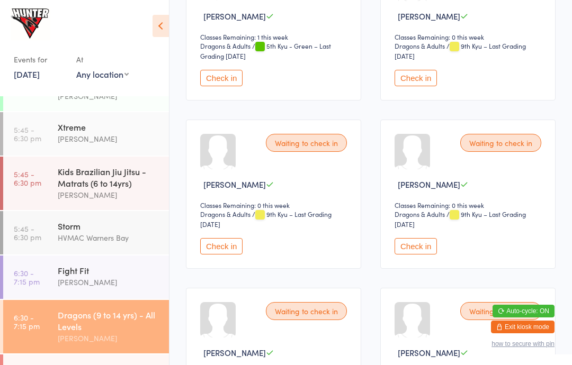
click at [227, 255] on button "Check in" at bounding box center [221, 246] width 42 height 16
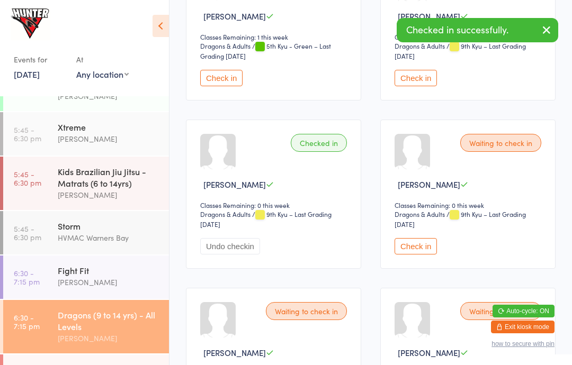
click at [433, 255] on button "Check in" at bounding box center [416, 246] width 42 height 16
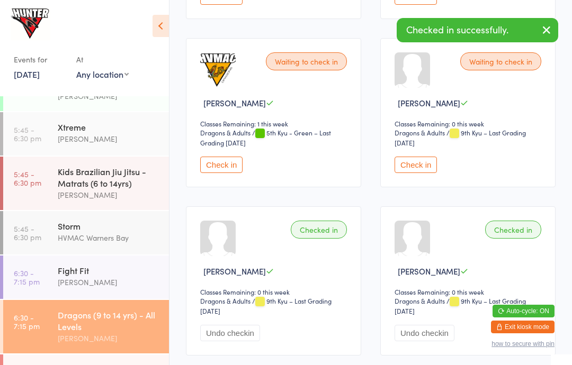
scroll to position [621, 0]
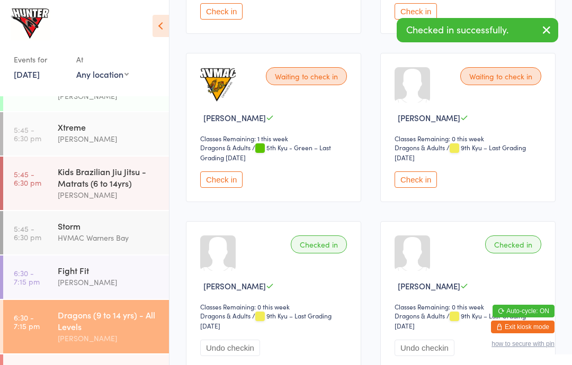
click at [425, 188] on button "Check in" at bounding box center [416, 180] width 42 height 16
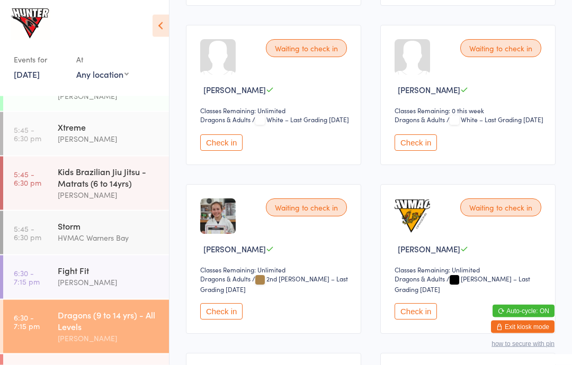
scroll to position [320, 0]
click at [416, 320] on button "Check in" at bounding box center [416, 311] width 42 height 16
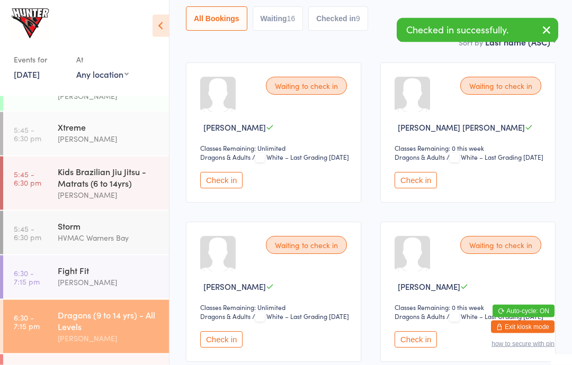
scroll to position [0, 0]
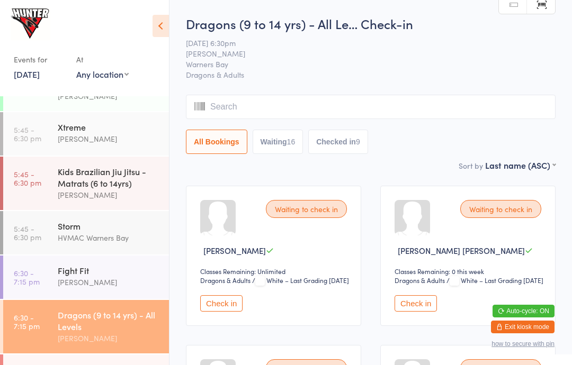
click at [414, 301] on div "Waiting to check in [PERSON_NAME] [PERSON_NAME] Classes Remaining: 0 this week …" at bounding box center [467, 256] width 175 height 140
click at [437, 310] on button "Check in" at bounding box center [416, 304] width 42 height 16
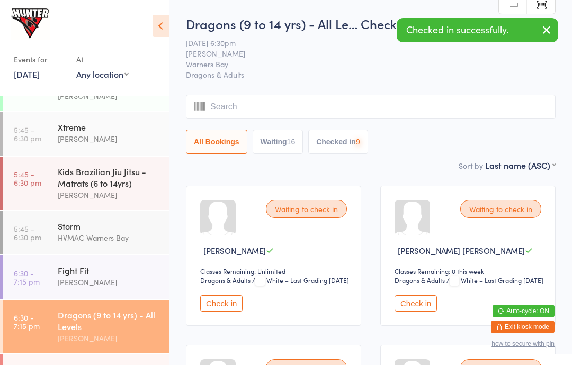
click at [217, 312] on button "Check in" at bounding box center [221, 304] width 42 height 16
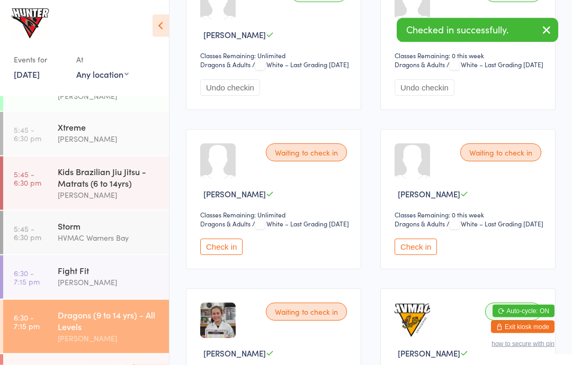
scroll to position [216, 0]
click at [430, 255] on button "Check in" at bounding box center [416, 247] width 42 height 16
click at [233, 255] on button "Check in" at bounding box center [221, 247] width 42 height 16
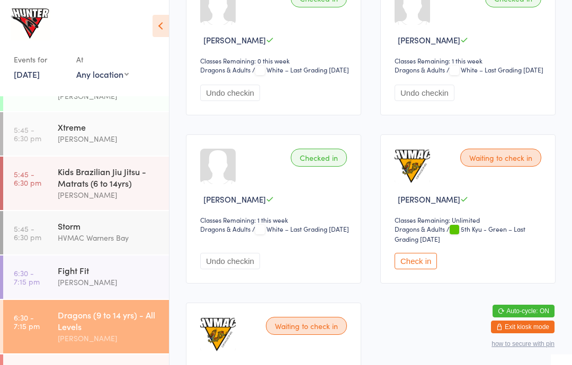
scroll to position [1878, 0]
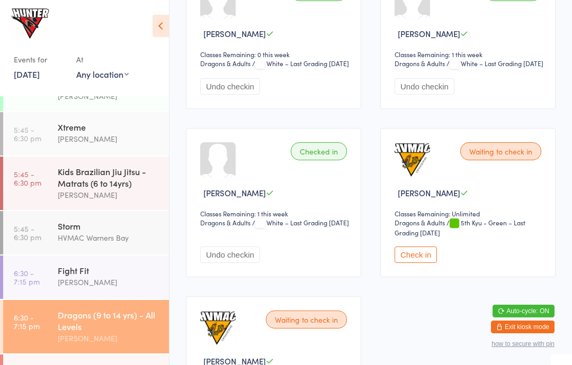
click at [418, 263] on button "Check in" at bounding box center [416, 255] width 42 height 16
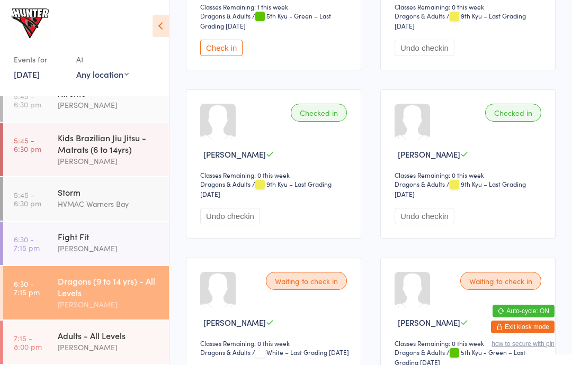
scroll to position [314, 0]
click at [106, 231] on div "Fight Fit" at bounding box center [109, 237] width 102 height 12
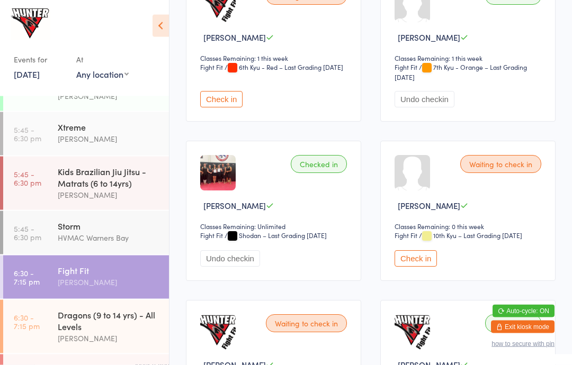
scroll to position [213, 0]
click at [425, 257] on button "Check in" at bounding box center [416, 259] width 42 height 16
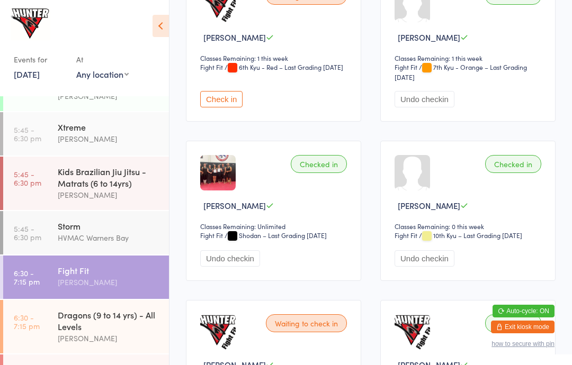
click at [84, 328] on div "Dragons (9 to 14 yrs) - All Levels" at bounding box center [109, 320] width 102 height 23
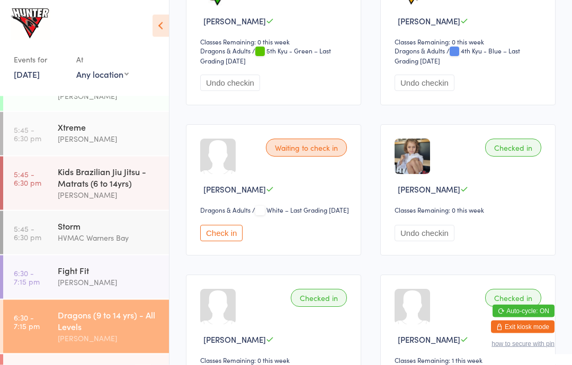
scroll to position [1573, 0]
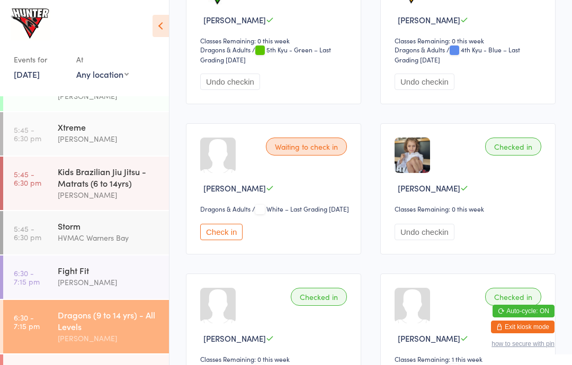
click at [217, 240] on button "Check in" at bounding box center [221, 232] width 42 height 16
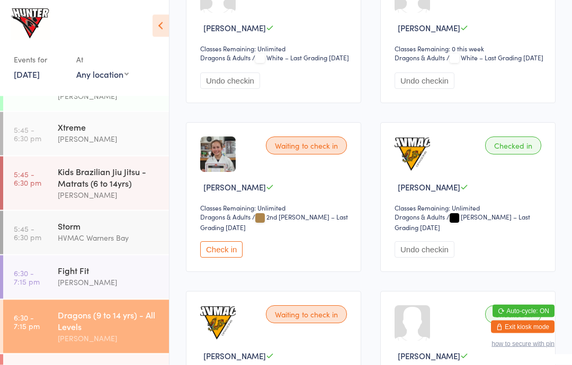
scroll to position [382, 0]
click at [232, 258] on button "Check in" at bounding box center [221, 250] width 42 height 16
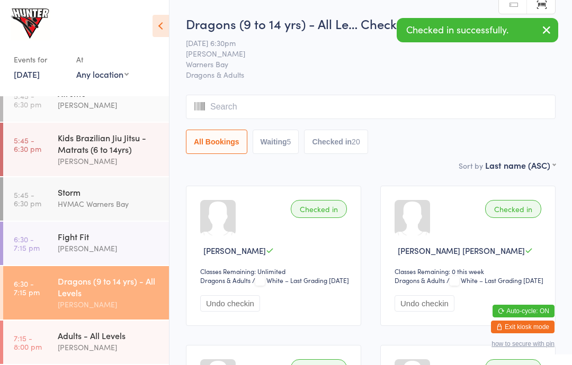
scroll to position [314, 0]
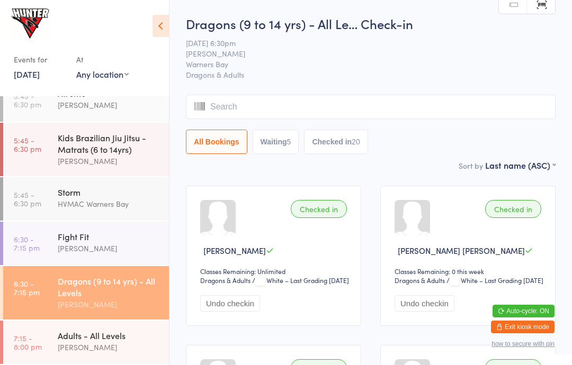
click at [124, 336] on div "Adults - All Levels" at bounding box center [109, 336] width 102 height 12
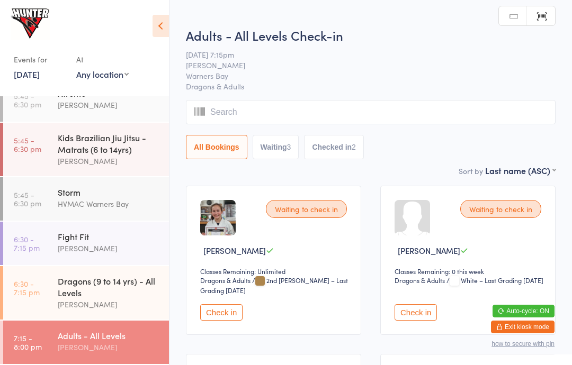
click at [236, 317] on button "Check in" at bounding box center [221, 313] width 42 height 16
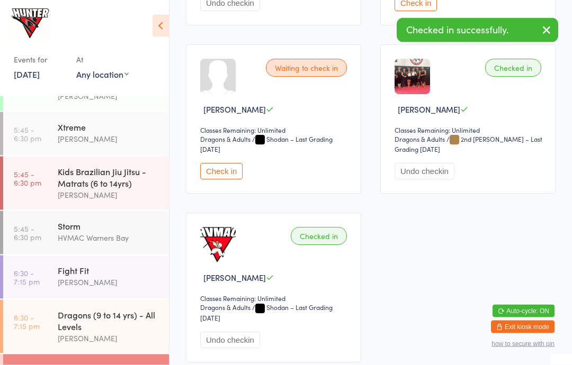
scroll to position [353, 0]
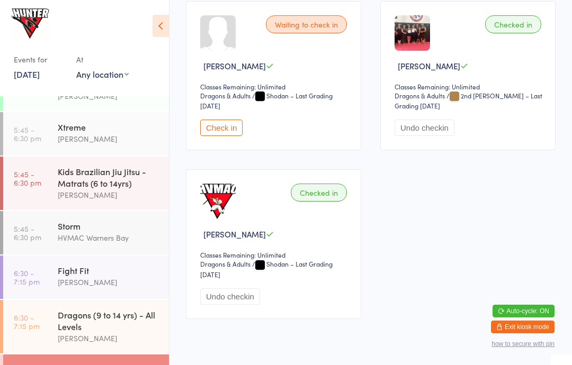
click at [105, 276] on div "Fight Fit" at bounding box center [109, 271] width 102 height 12
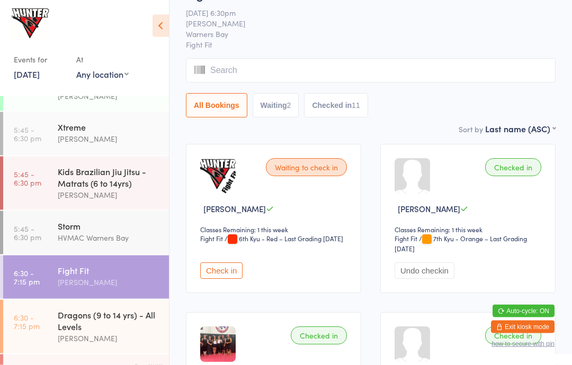
click at [234, 268] on button "Check in" at bounding box center [221, 271] width 42 height 16
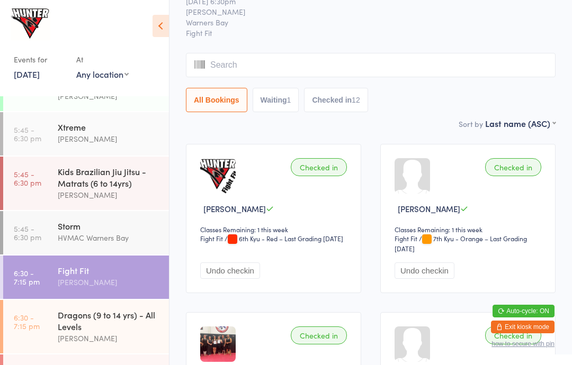
click at [118, 333] on div "Dragons (9 to 14 yrs) - All Levels" at bounding box center [109, 320] width 102 height 23
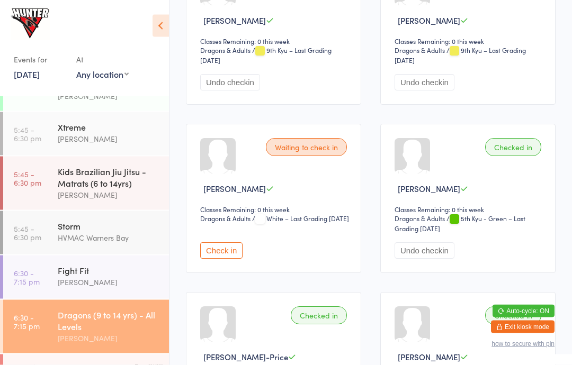
click at [229, 260] on button "Check in" at bounding box center [221, 251] width 42 height 16
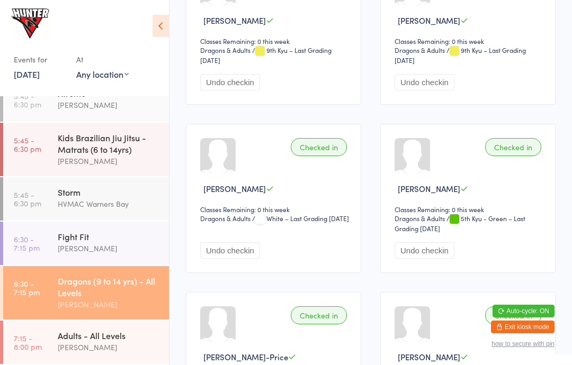
scroll to position [314, 0]
click at [123, 335] on div "Adults - All Levels" at bounding box center [109, 336] width 102 height 12
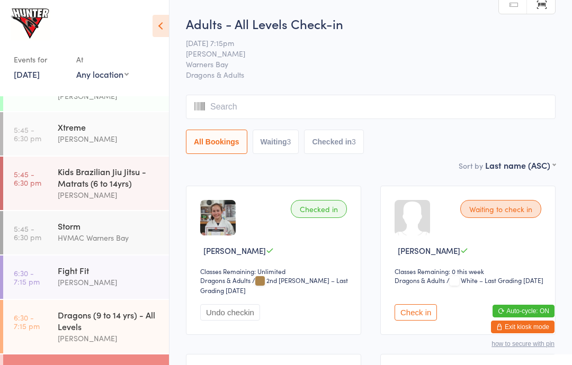
click at [422, 312] on button "Check in" at bounding box center [416, 313] width 42 height 16
click at [226, 218] on img at bounding box center [217, 217] width 35 height 35
click at [230, 217] on img at bounding box center [217, 217] width 35 height 35
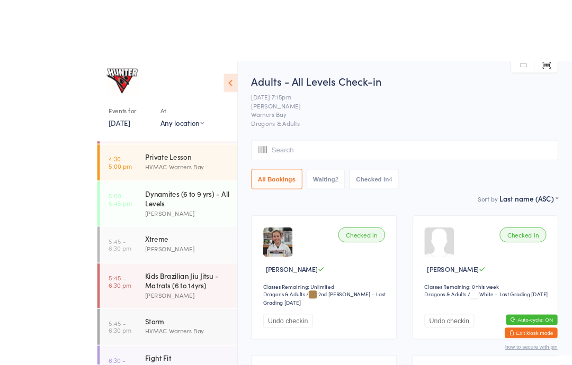
scroll to position [2, 0]
